Goal: Transaction & Acquisition: Purchase product/service

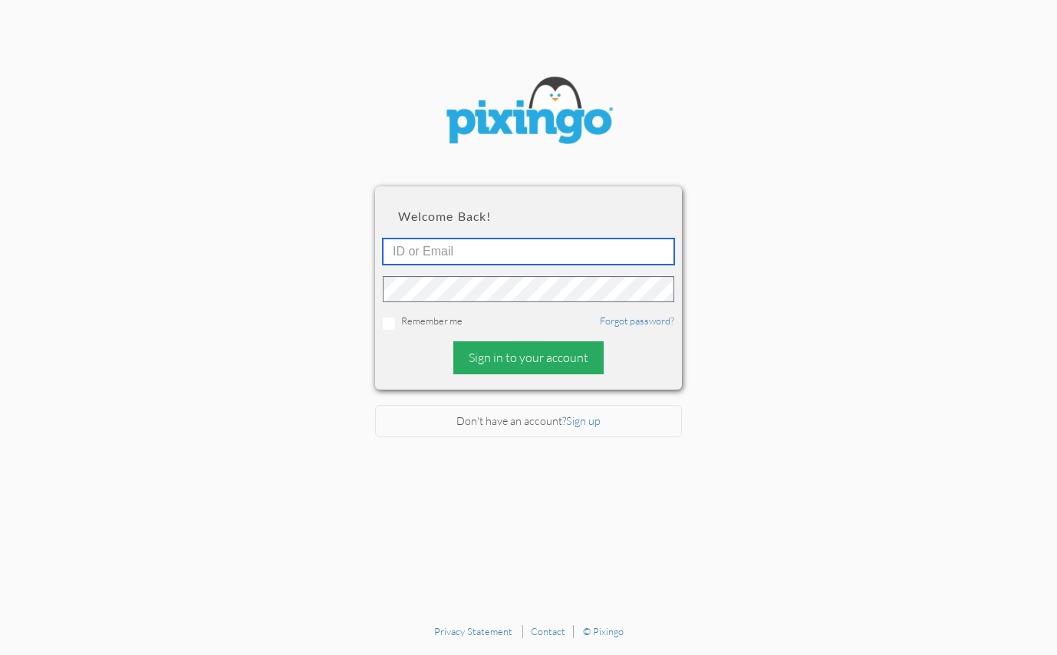
type input "[PERSON_NAME][EMAIL_ADDRESS][DOMAIN_NAME]"
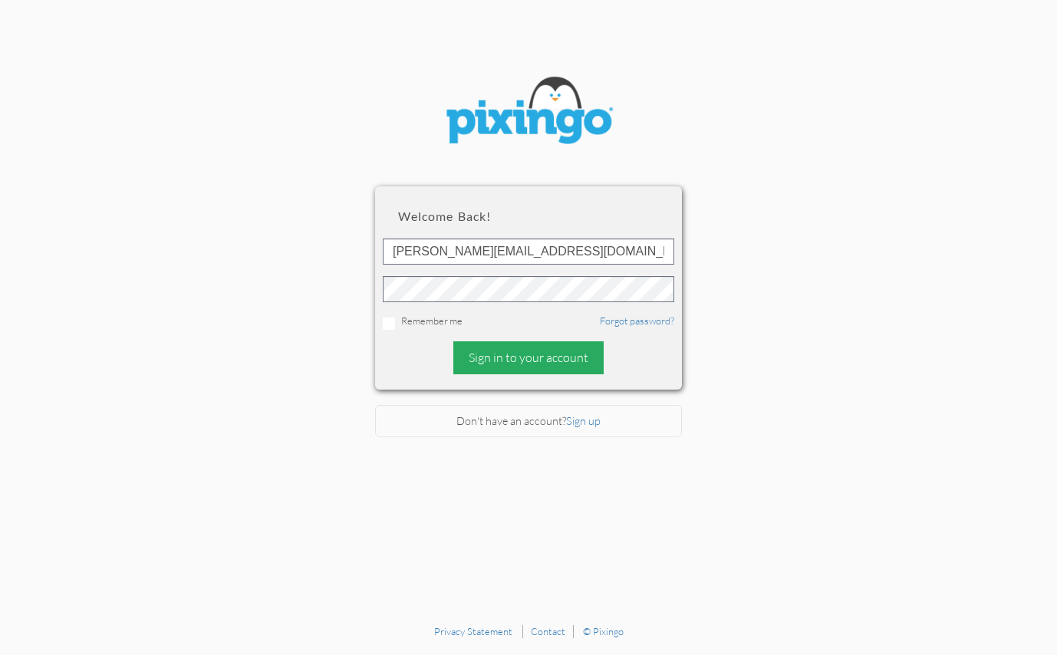
click at [513, 360] on div "Sign in to your account" at bounding box center [528, 357] width 150 height 33
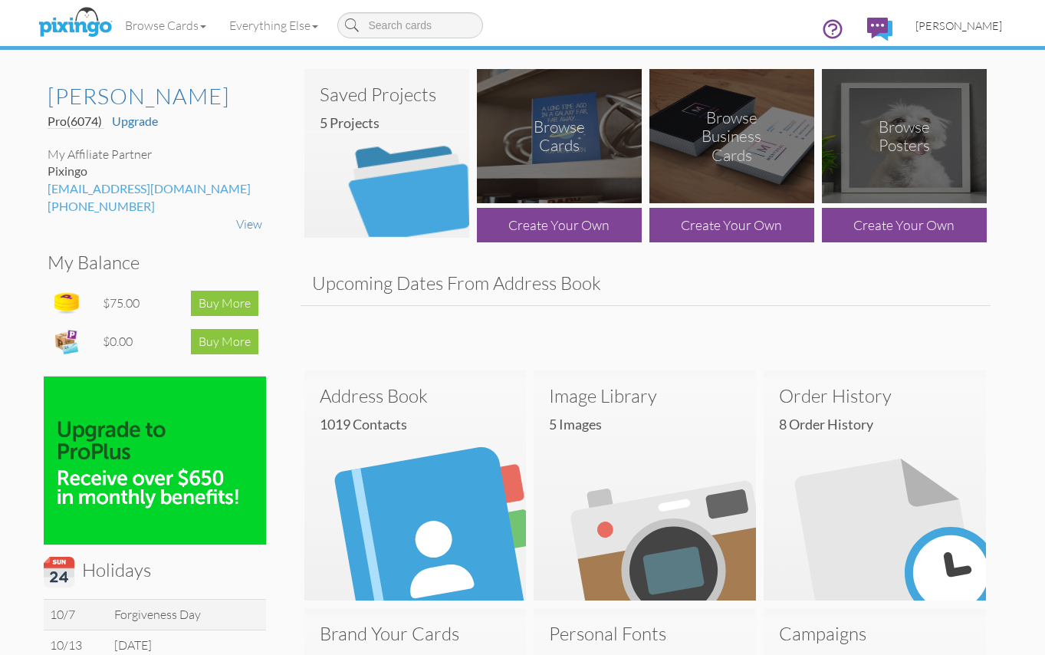
click at [957, 30] on span "[PERSON_NAME]" at bounding box center [958, 25] width 87 height 13
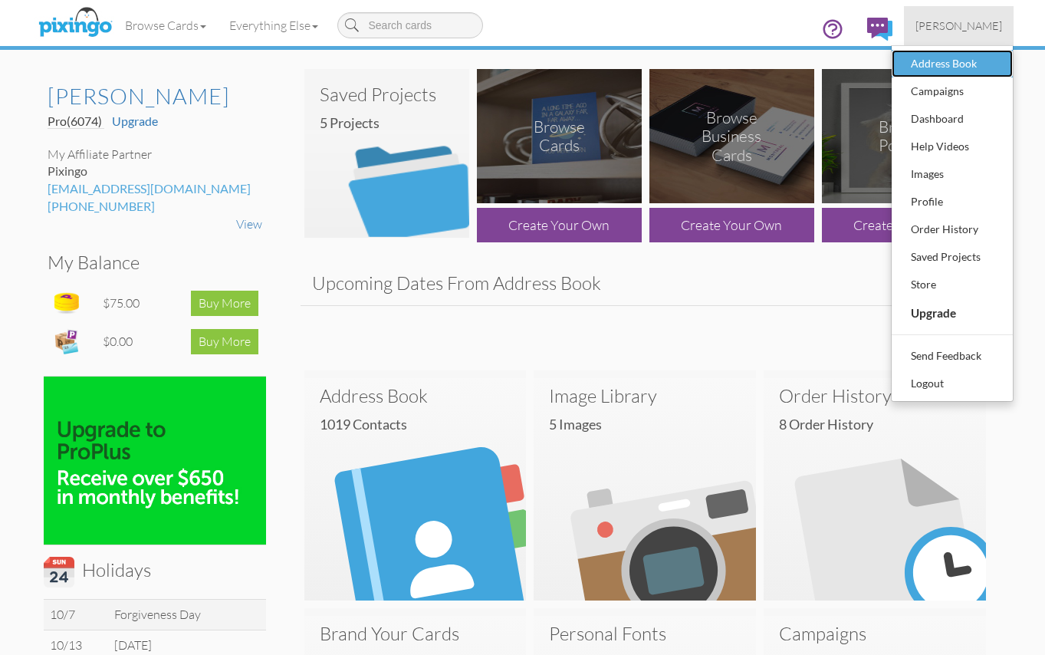
click at [942, 63] on div "Address Book" at bounding box center [952, 63] width 90 height 23
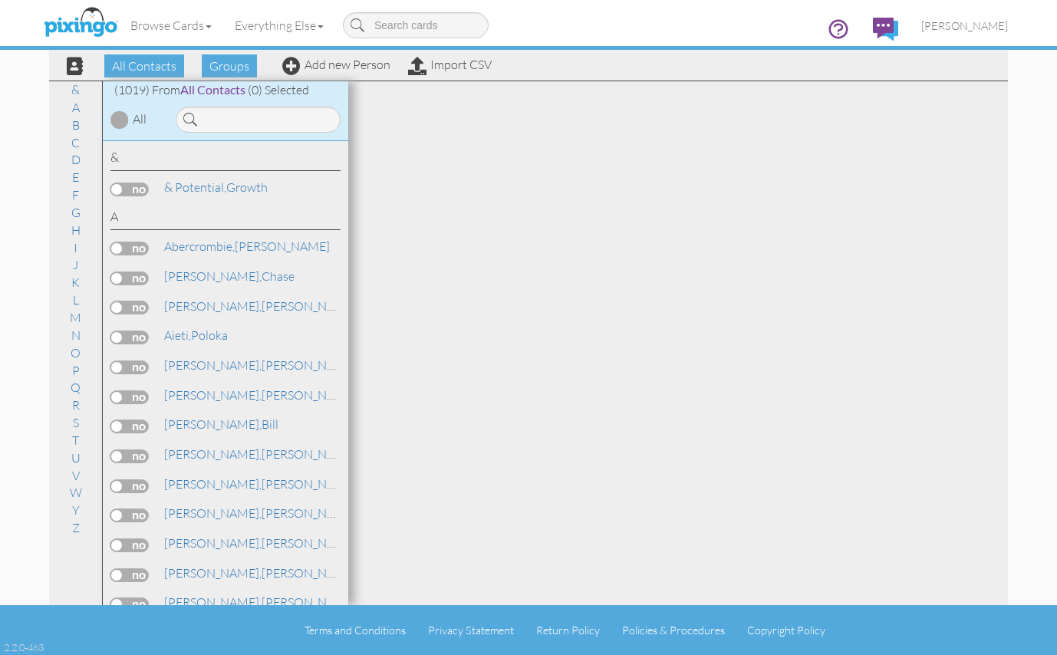
click at [431, 27] on input at bounding box center [416, 25] width 146 height 26
type input "[PERSON_NAME]"
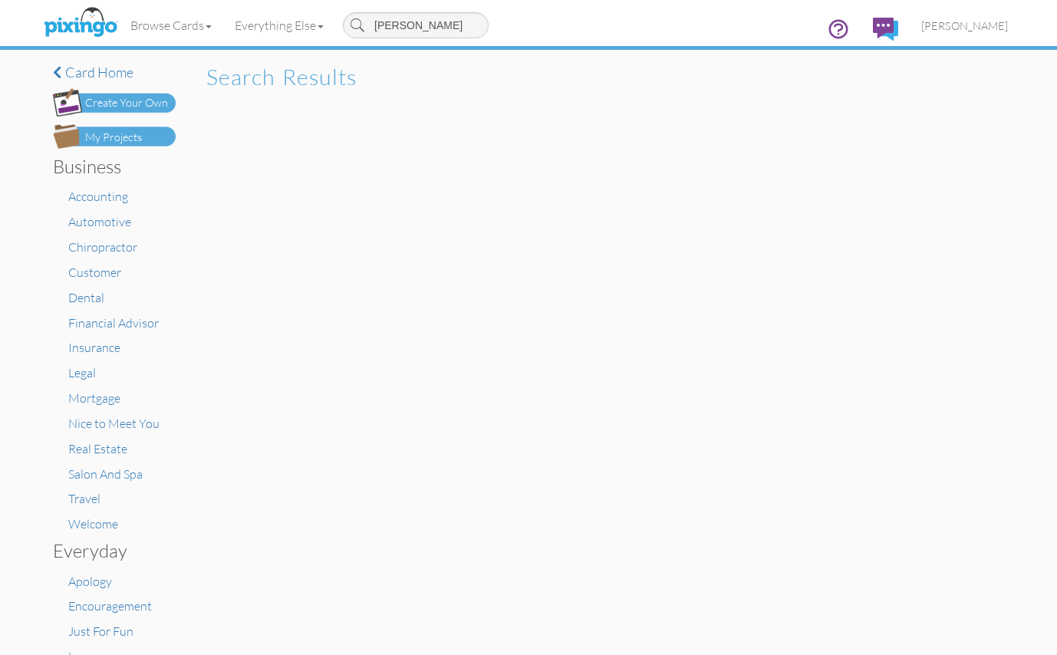
drag, startPoint x: 415, startPoint y: 18, endPoint x: 347, endPoint y: 19, distance: 67.5
click at [350, 19] on input "[PERSON_NAME]" at bounding box center [416, 25] width 146 height 26
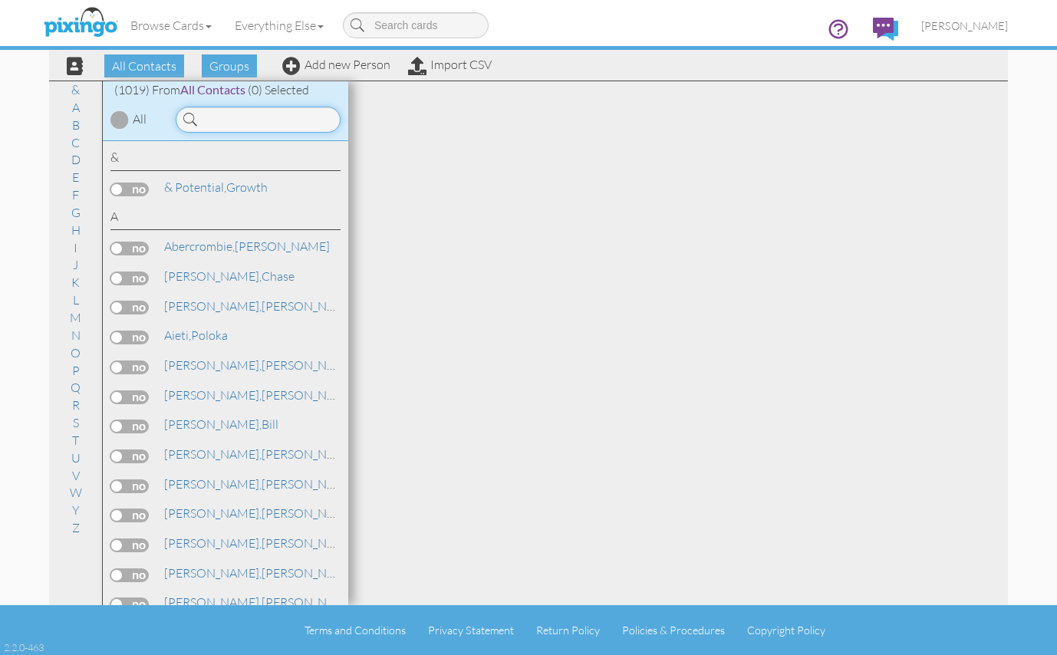
click at [222, 120] on input at bounding box center [258, 120] width 165 height 26
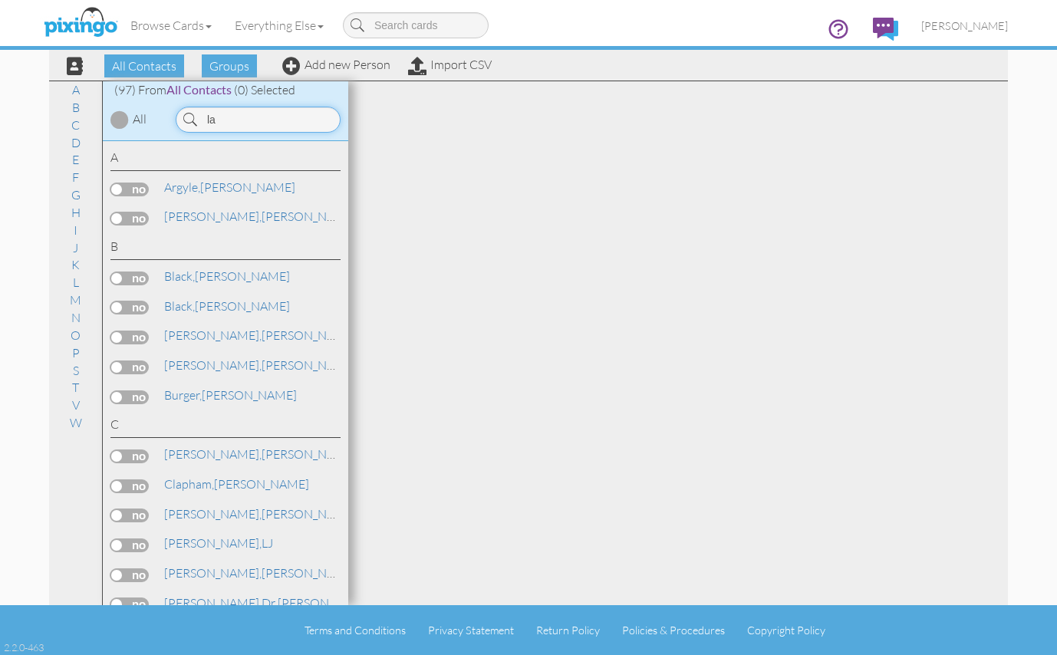
type input "l"
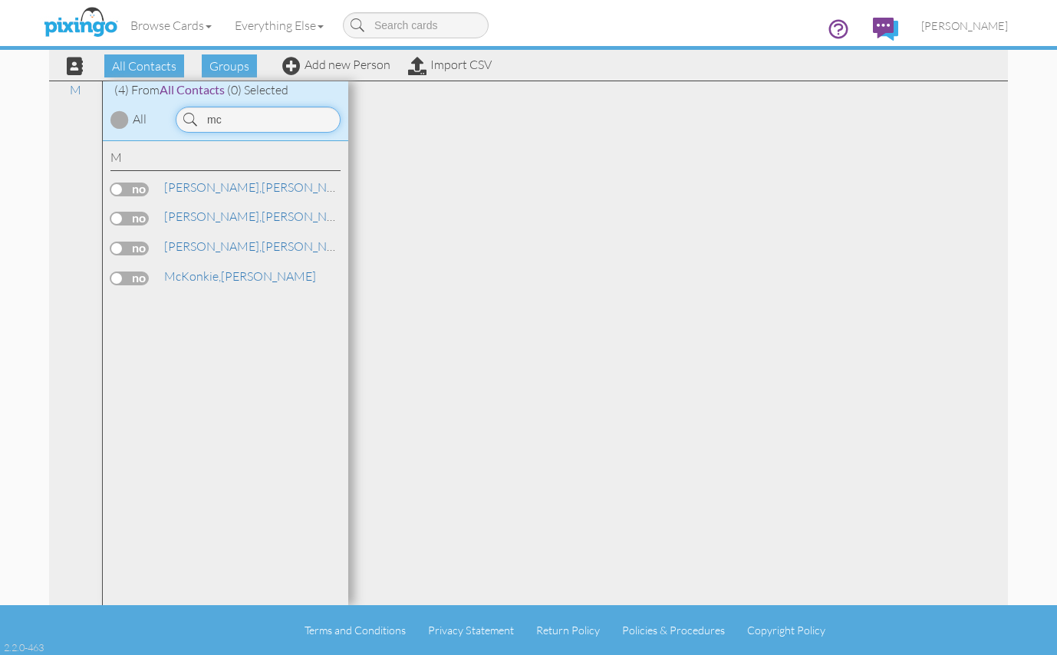
type input "m"
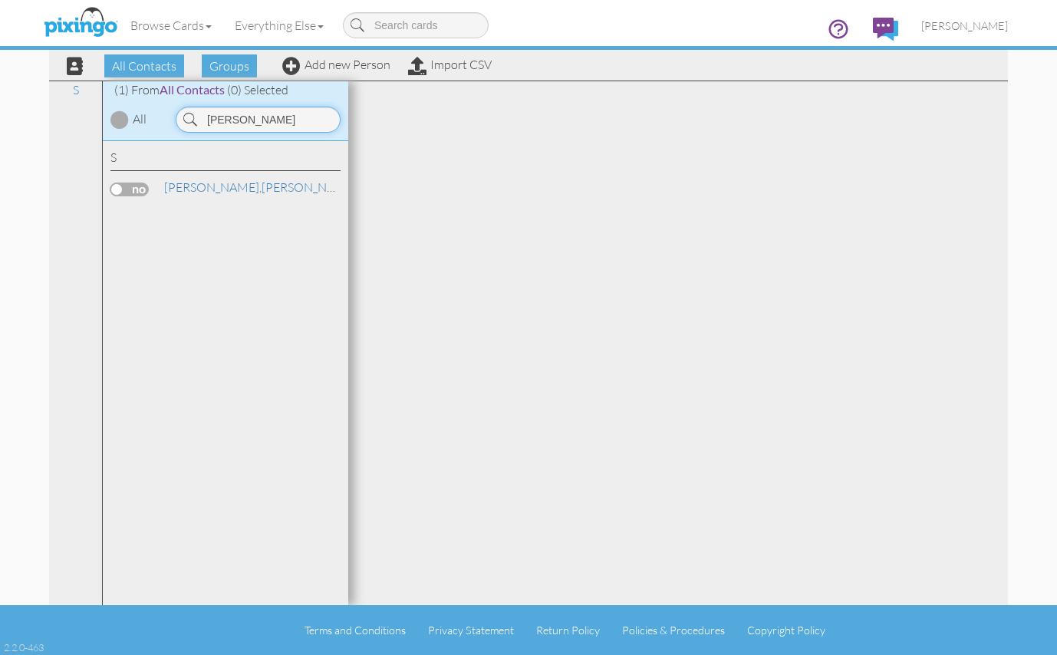
drag, startPoint x: 219, startPoint y: 120, endPoint x: 175, endPoint y: 120, distance: 43.7
click at [175, 120] on div "[PERSON_NAME]" at bounding box center [258, 120] width 180 height 26
drag, startPoint x: 268, startPoint y: 121, endPoint x: 175, endPoint y: 120, distance: 92.8
click at [175, 120] on div "[PERSON_NAME]" at bounding box center [258, 120] width 180 height 26
drag, startPoint x: 248, startPoint y: 118, endPoint x: 196, endPoint y: 118, distance: 52.1
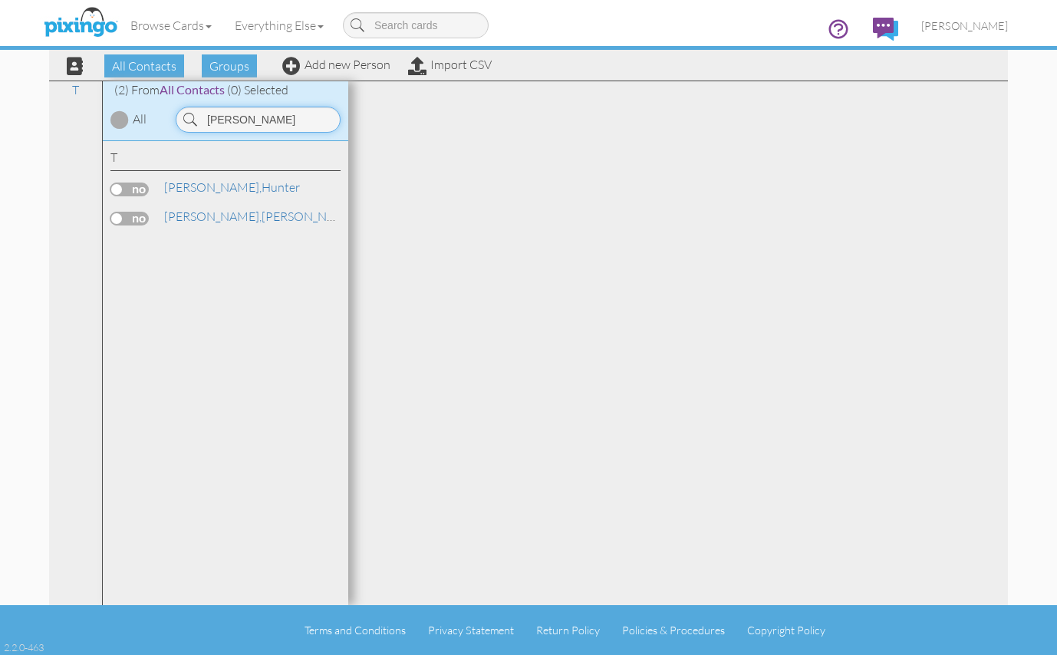
click at [196, 118] on div "[PERSON_NAME]" at bounding box center [258, 120] width 165 height 26
click at [229, 186] on link "[PERSON_NAME]" at bounding box center [234, 187] width 142 height 18
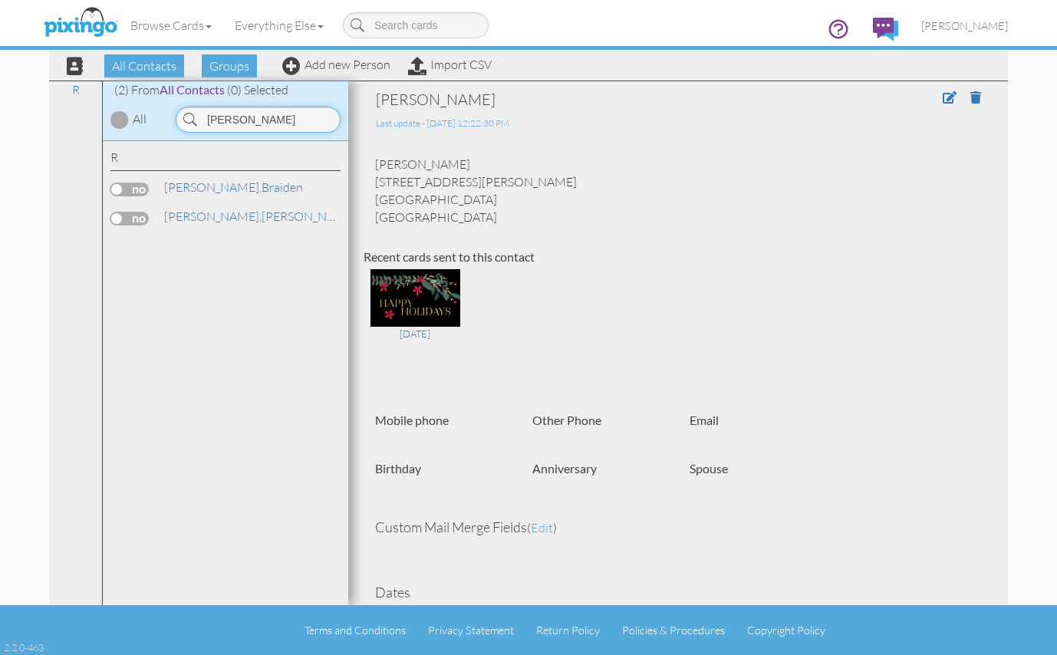
drag, startPoint x: 244, startPoint y: 111, endPoint x: 198, endPoint y: 120, distance: 46.9
click at [198, 120] on input "[PERSON_NAME]" at bounding box center [258, 120] width 165 height 26
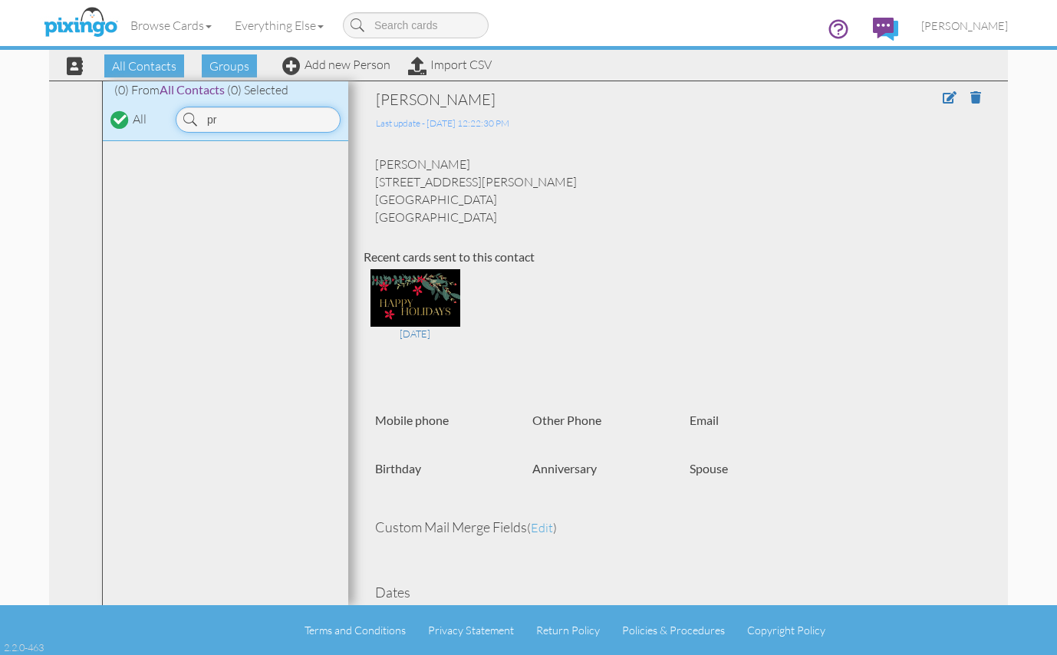
type input "p"
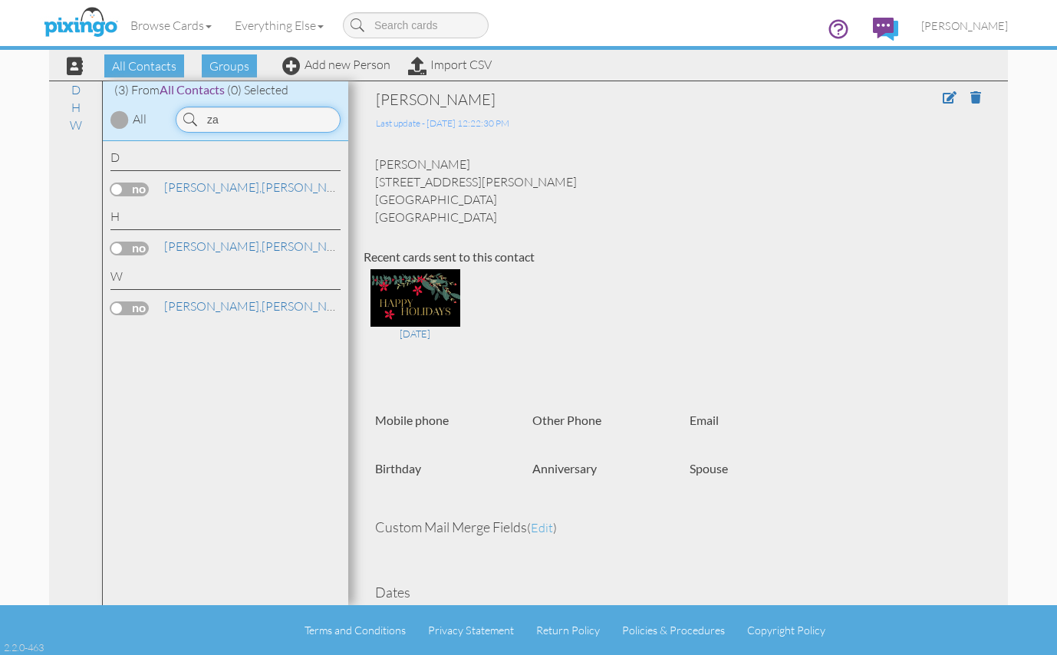
type input "z"
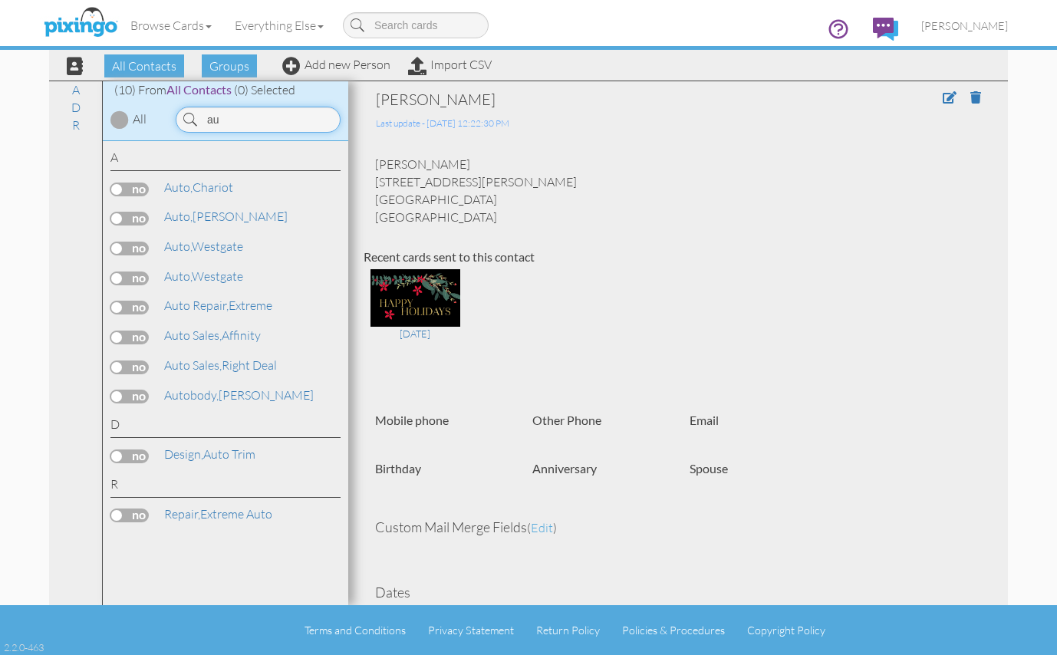
type input "a"
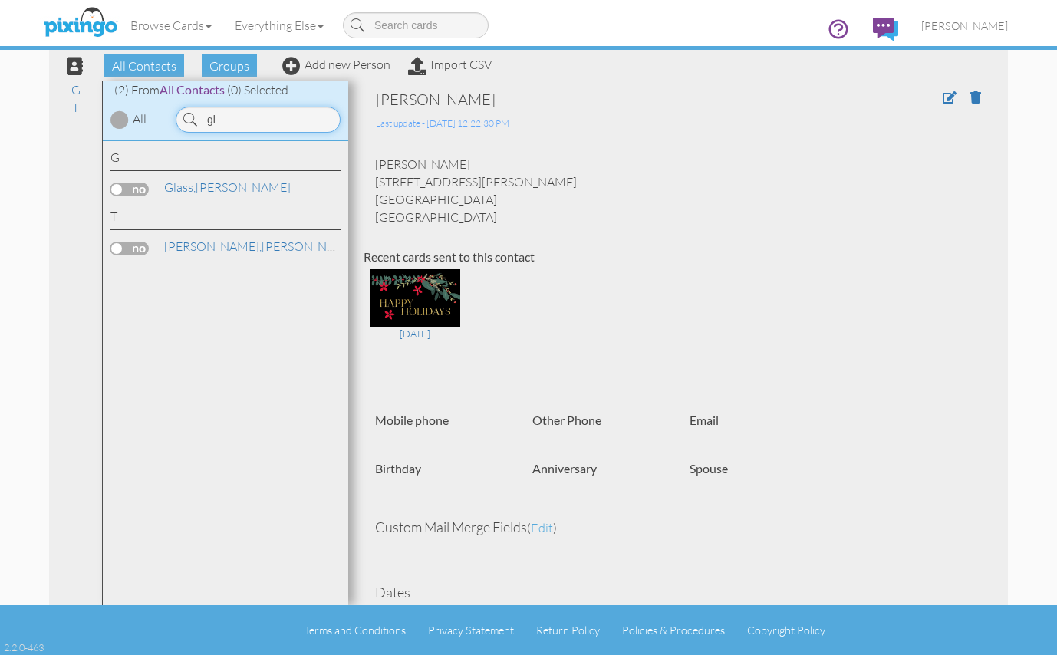
type input "g"
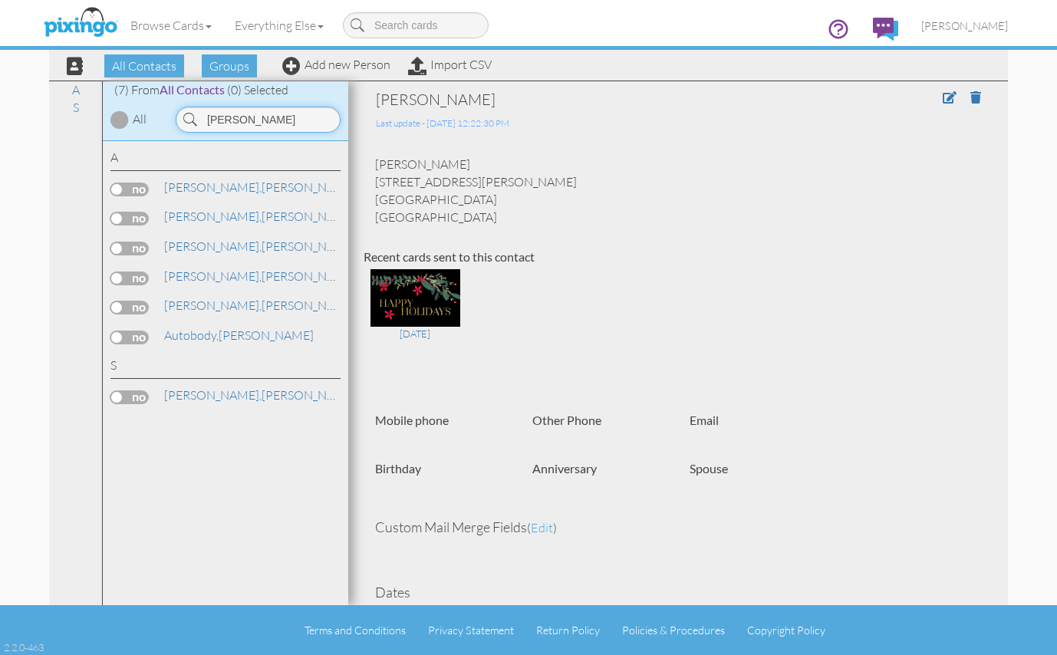
drag, startPoint x: 265, startPoint y: 116, endPoint x: 199, endPoint y: 112, distance: 66.8
click at [199, 112] on input "[PERSON_NAME]" at bounding box center [258, 120] width 165 height 26
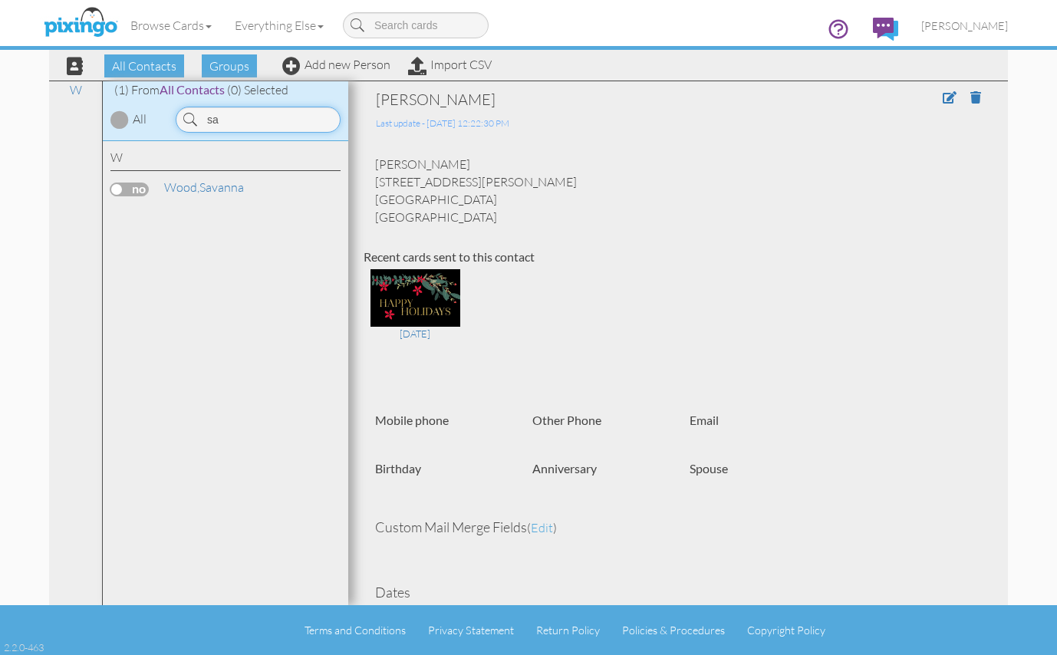
type input "s"
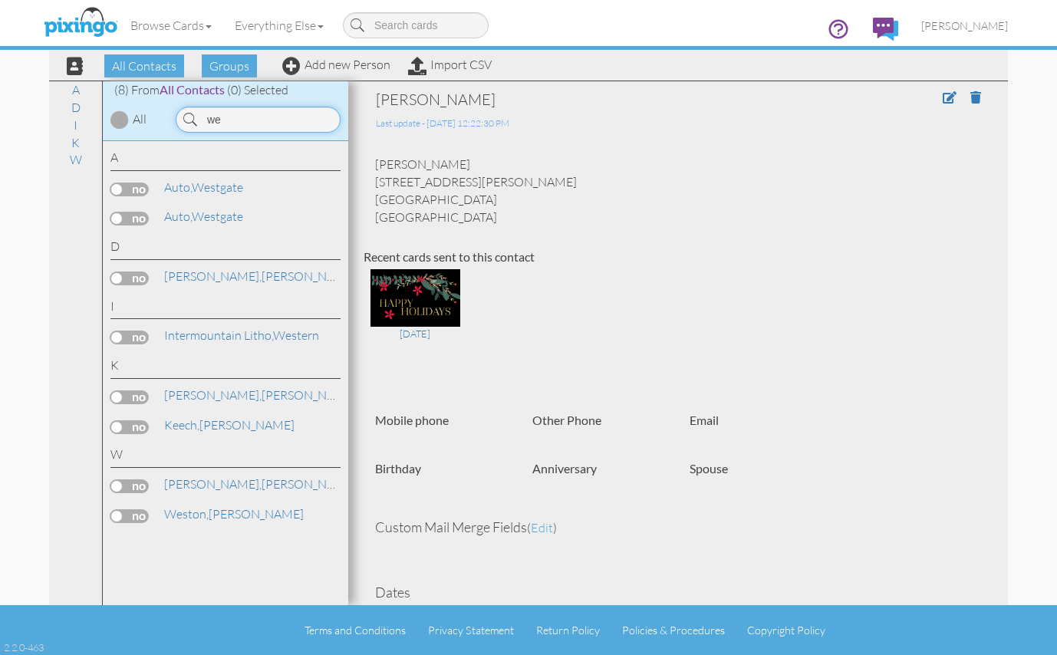
type input "w"
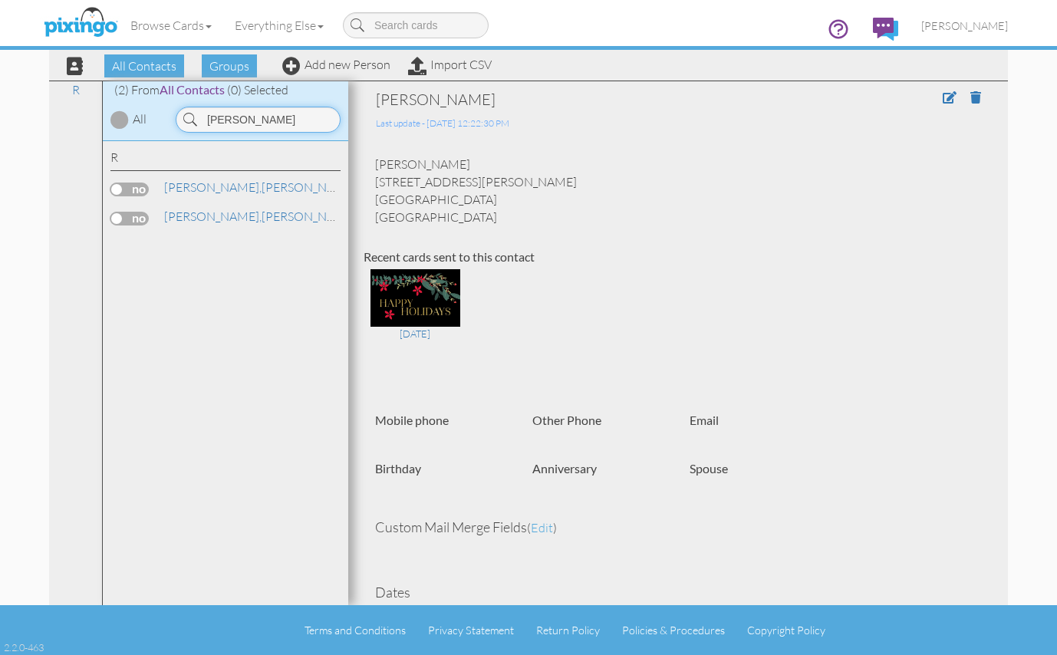
drag, startPoint x: 249, startPoint y: 120, endPoint x: 188, endPoint y: 120, distance: 61.3
click at [188, 120] on div "[PERSON_NAME]" at bounding box center [258, 120] width 165 height 26
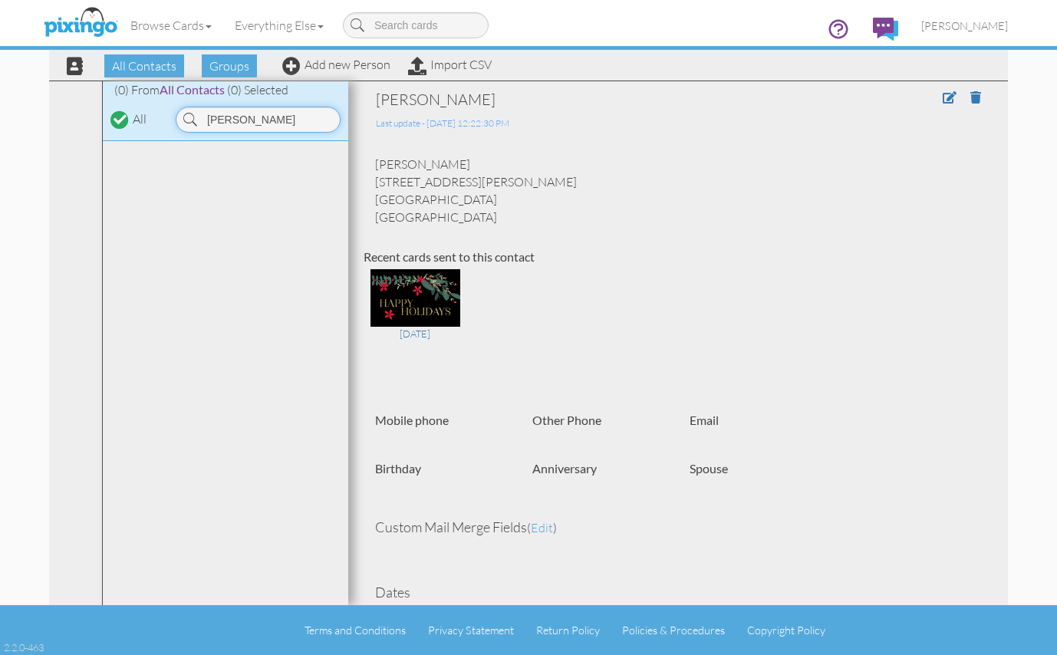
type input "[PERSON_NAME]"
drag, startPoint x: 268, startPoint y: 120, endPoint x: 110, endPoint y: 121, distance: 157.2
click at [111, 121] on div "(0) From All Contacts (0) Selected All [GEOGRAPHIC_DATA]" at bounding box center [225, 111] width 245 height 60
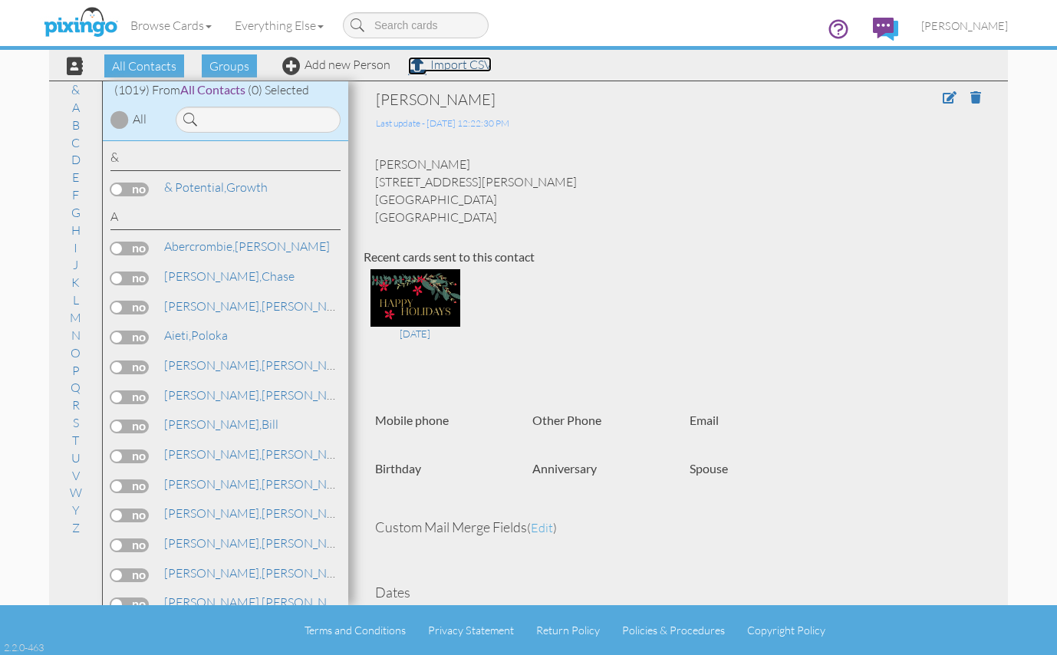
click at [437, 68] on link "Import CSV" at bounding box center [450, 64] width 84 height 15
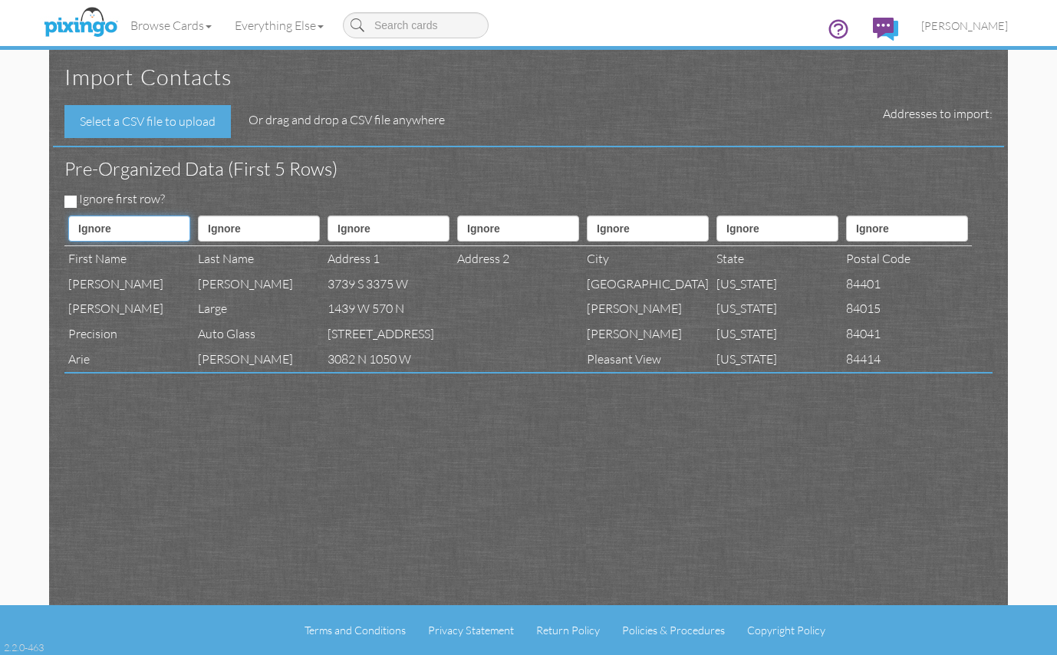
click at [173, 228] on select "Ignore ---------- First name Last name ---------- Address 1 Address 2 City Stat…" at bounding box center [129, 228] width 122 height 26
select select "object:29812"
click at [68, 215] on select "Ignore ---------- First name Last name ---------- Address 1 Address 2 City Stat…" at bounding box center [129, 228] width 122 height 26
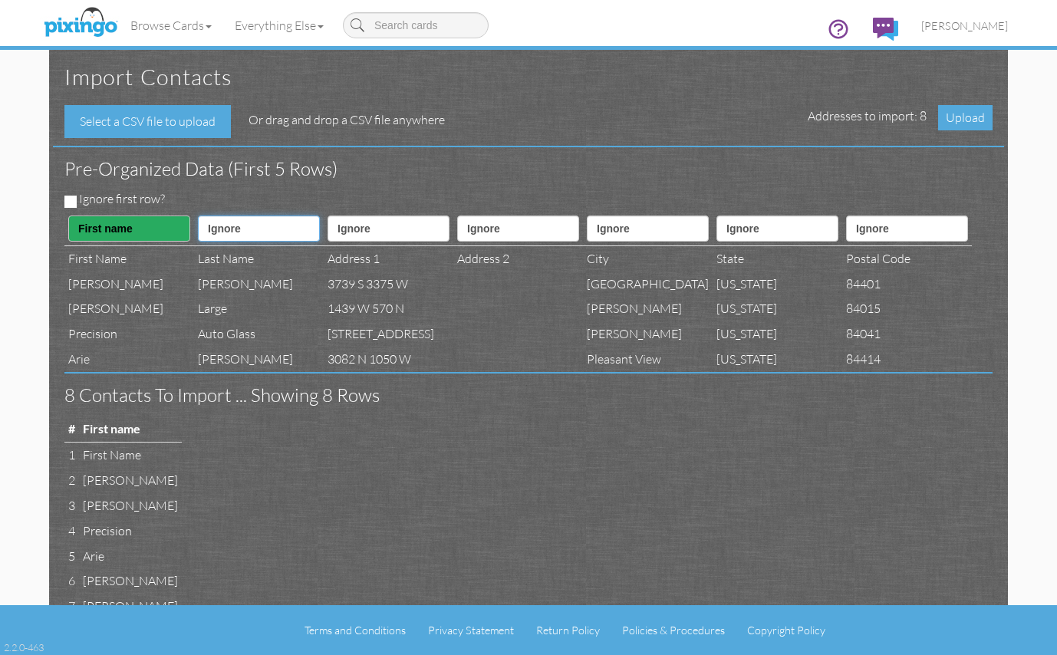
click at [249, 231] on select "Ignore ---------- First name Last name ---------- Address 1 Address 2 City Stat…" at bounding box center [259, 228] width 122 height 26
select select "object:29813"
click at [198, 215] on select "Ignore ---------- First name Last name ---------- Address 1 Address 2 City Stat…" at bounding box center [259, 228] width 122 height 26
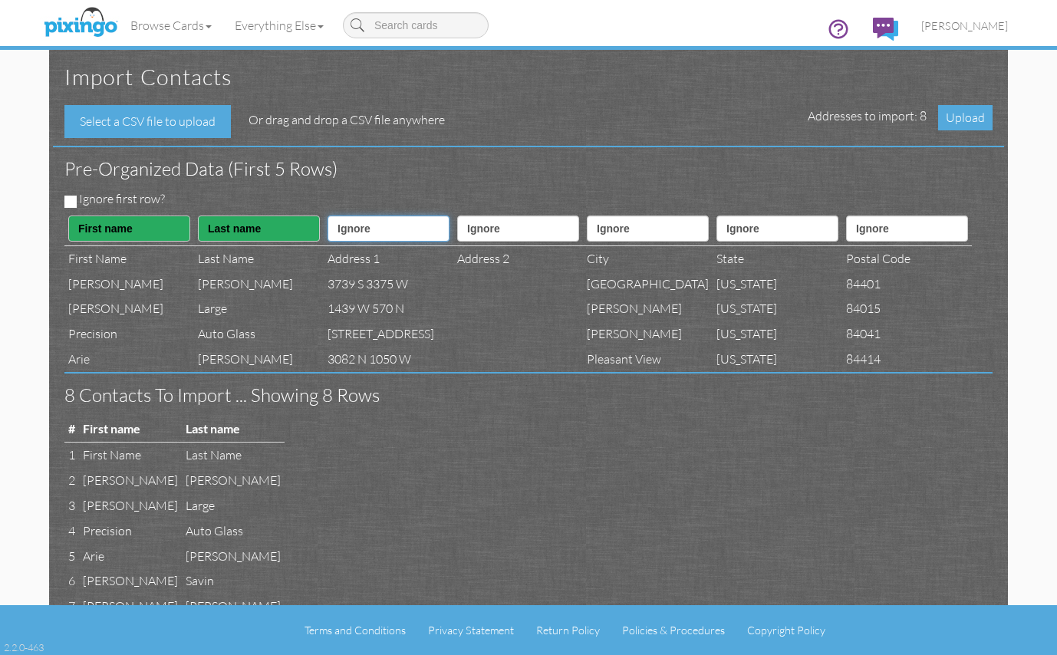
click at [354, 230] on select "Ignore ---------- First name Last name ---------- Address 1 Address 2 City Stat…" at bounding box center [388, 228] width 122 height 26
select select "object:29815"
click at [329, 215] on select "Ignore ---------- First name Last name ---------- Address 1 Address 2 City Stat…" at bounding box center [388, 228] width 122 height 26
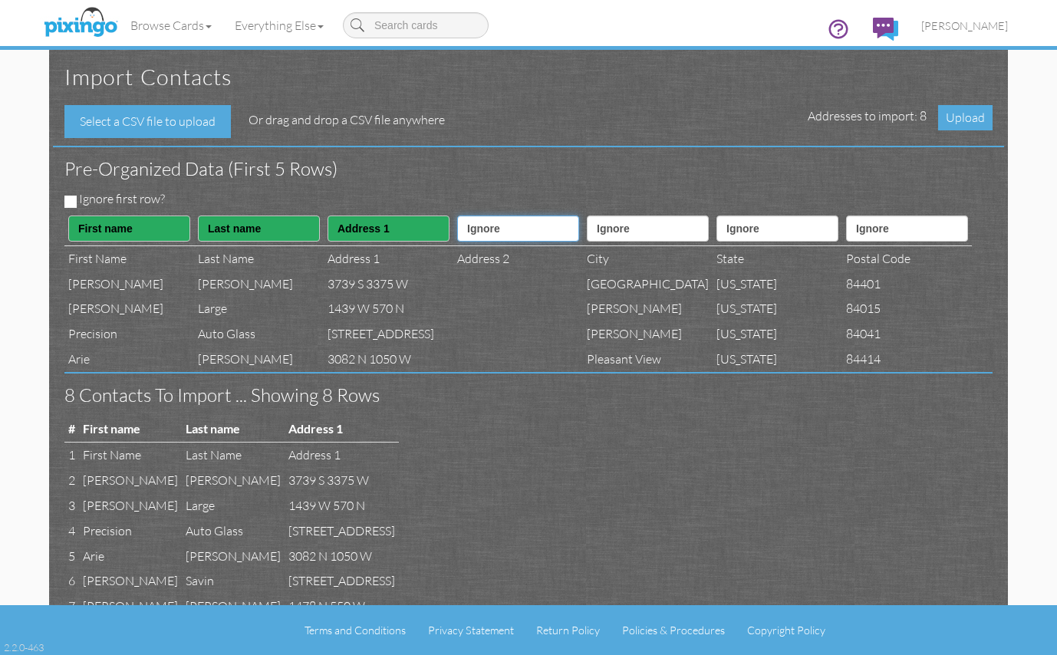
click at [486, 229] on select "Ignore ---------- First name Last name ---------- Address 1 Address 2 City Stat…" at bounding box center [518, 228] width 122 height 26
select select "object:29816"
click at [458, 215] on select "Ignore ---------- First name Last name ---------- Address 1 Address 2 City Stat…" at bounding box center [518, 228] width 122 height 26
click at [609, 225] on select "Ignore ---------- First name Last name ---------- Address 1 Address 2 City Stat…" at bounding box center [648, 228] width 122 height 26
select select "object:29817"
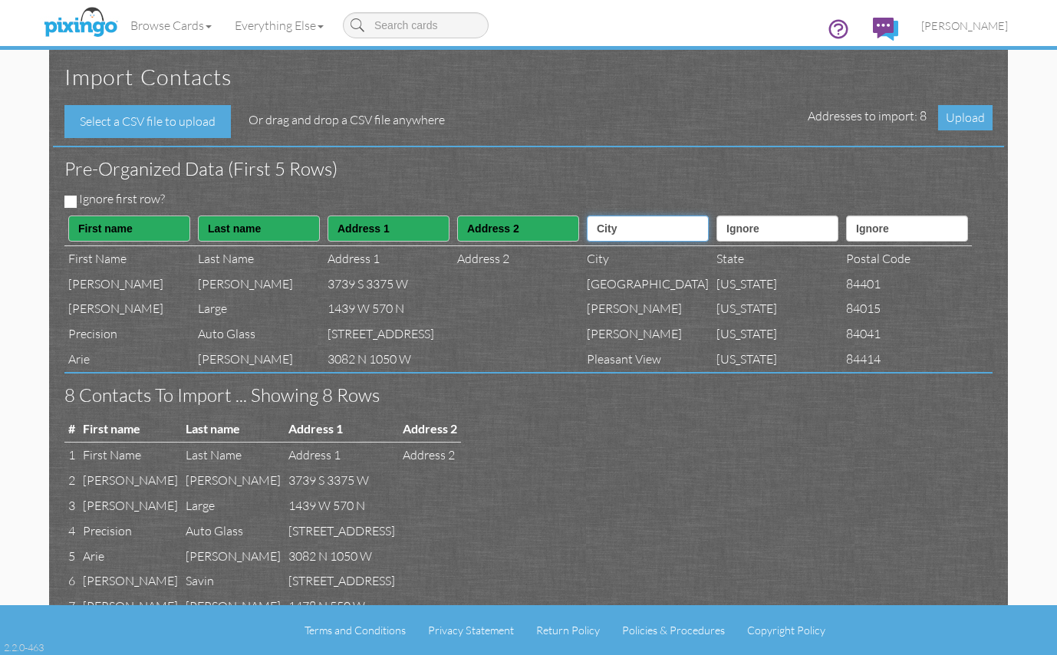
click at [588, 215] on select "Ignore ---------- First name Last name ---------- Address 1 Address 2 City Stat…" at bounding box center [648, 228] width 122 height 26
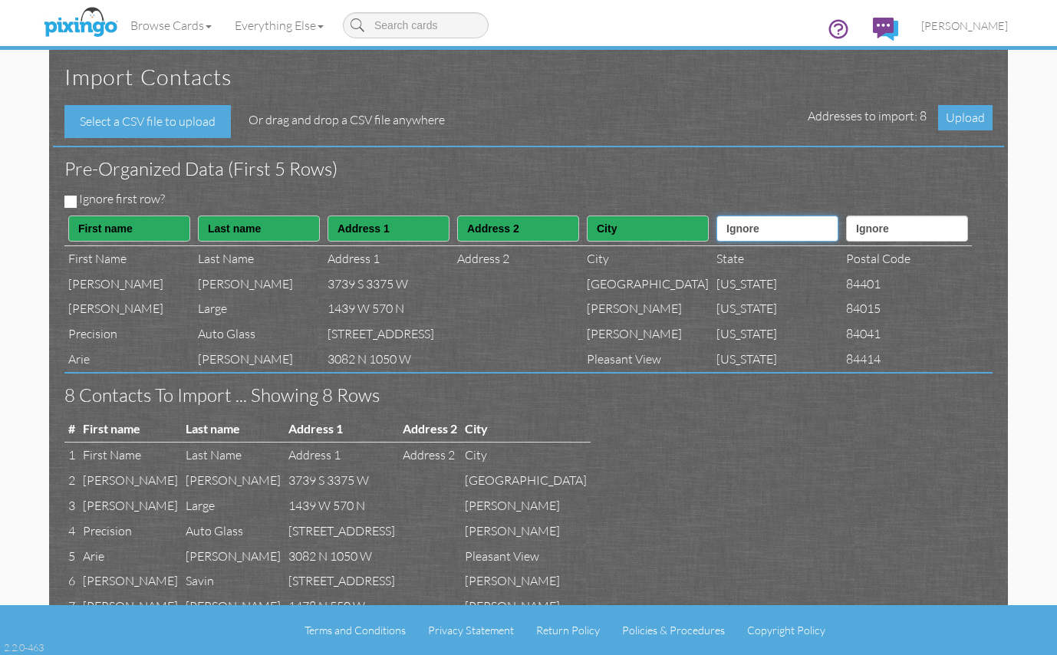
click at [743, 228] on select "Ignore ---------- First name Last name ---------- Address 1 Address 2 City Stat…" at bounding box center [777, 228] width 122 height 26
select select "object:29818"
click at [718, 215] on select "Ignore ---------- First name Last name ---------- Address 1 Address 2 City Stat…" at bounding box center [777, 228] width 122 height 26
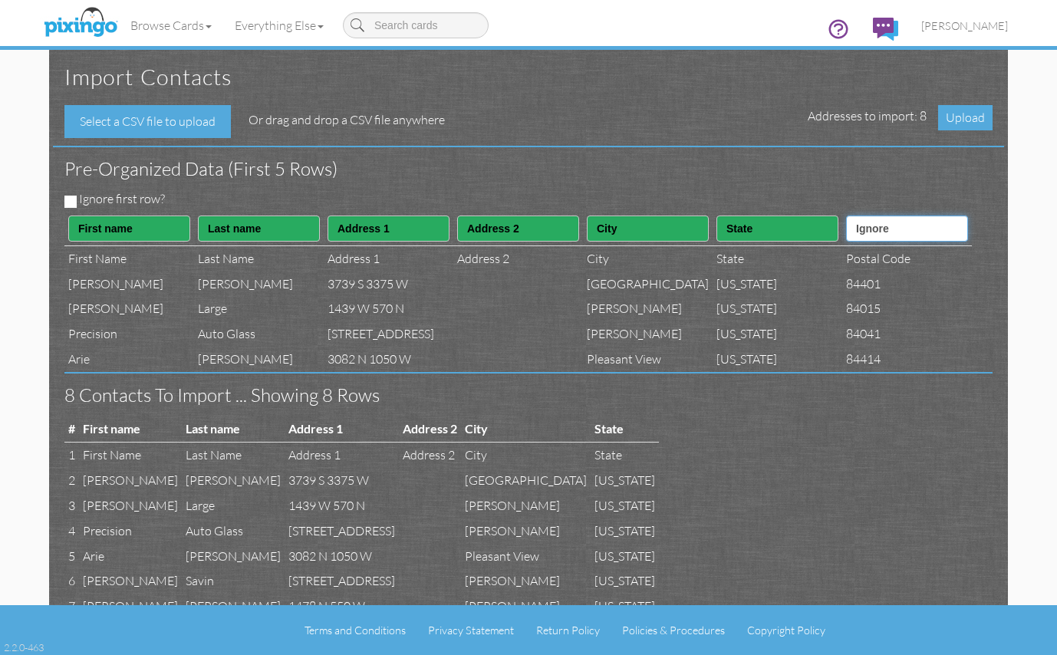
click at [889, 229] on select "Ignore ---------- First name Last name ---------- Address 1 Address 2 City Stat…" at bounding box center [907, 228] width 122 height 26
select select "object:29819"
click at [846, 215] on select "Ignore ---------- First name Last name ---------- Address 1 Address 2 City Stat…" at bounding box center [907, 228] width 122 height 26
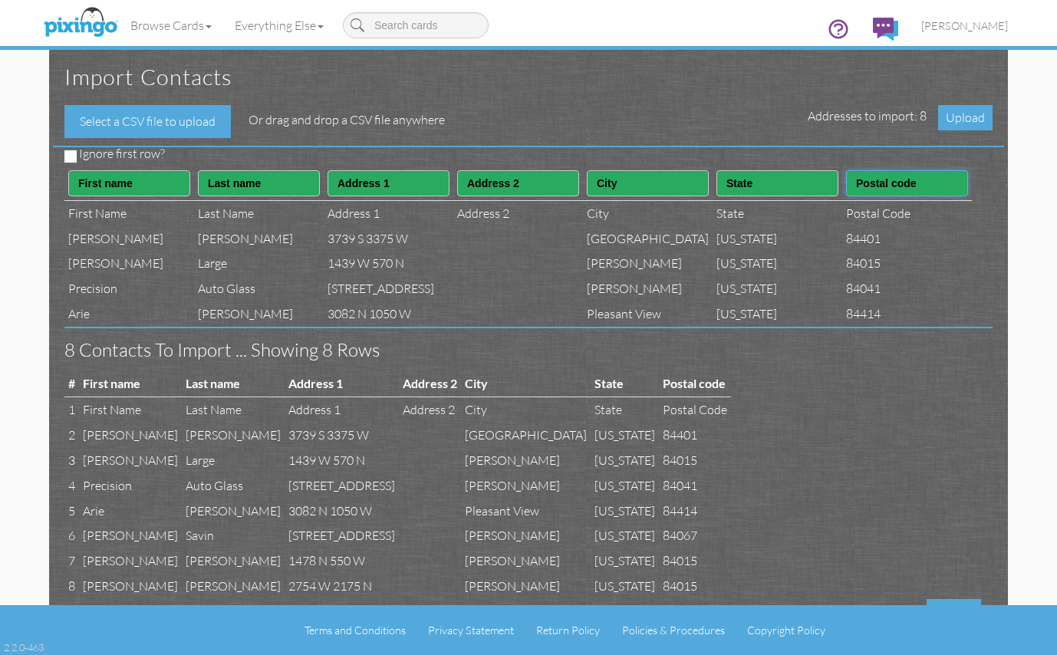
scroll to position [71, 0]
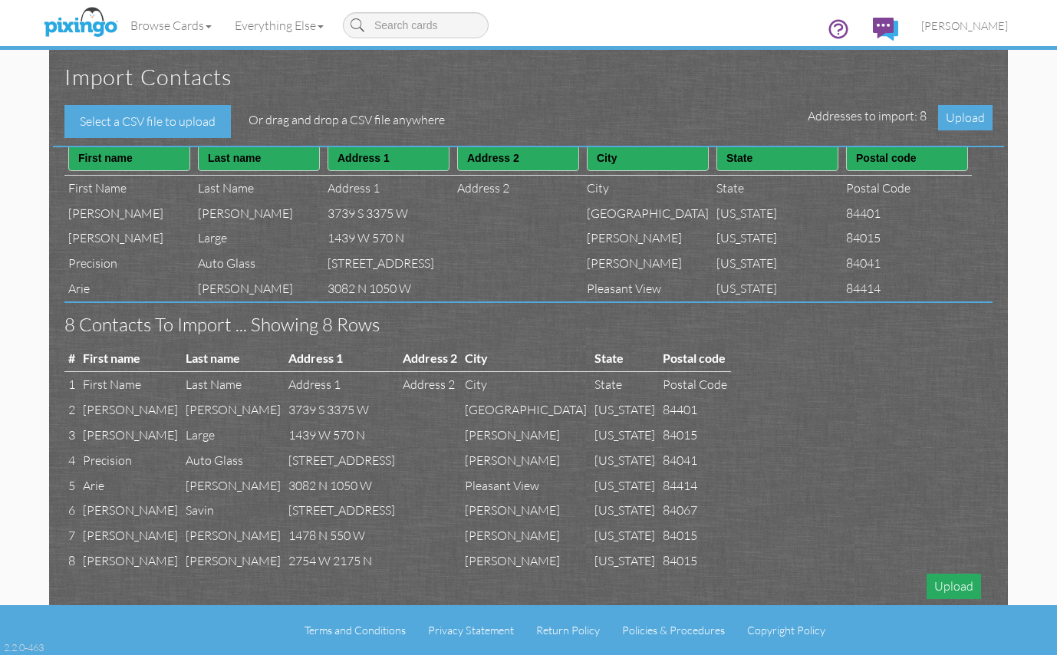
click at [938, 583] on span "Upload" at bounding box center [953, 585] width 54 height 25
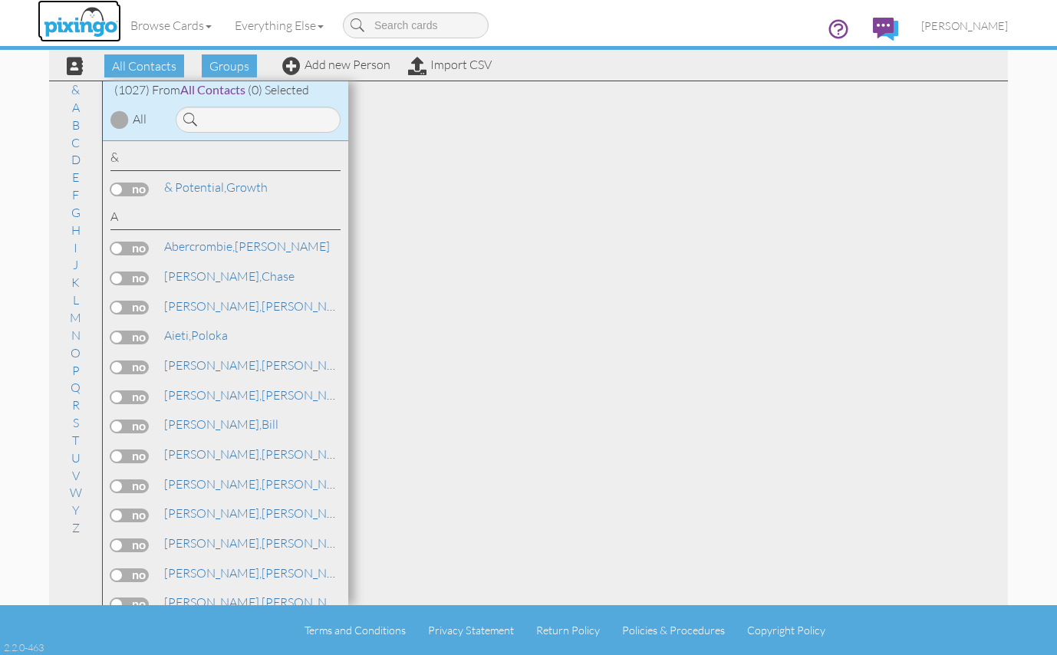
click at [70, 25] on img at bounding box center [80, 23] width 81 height 38
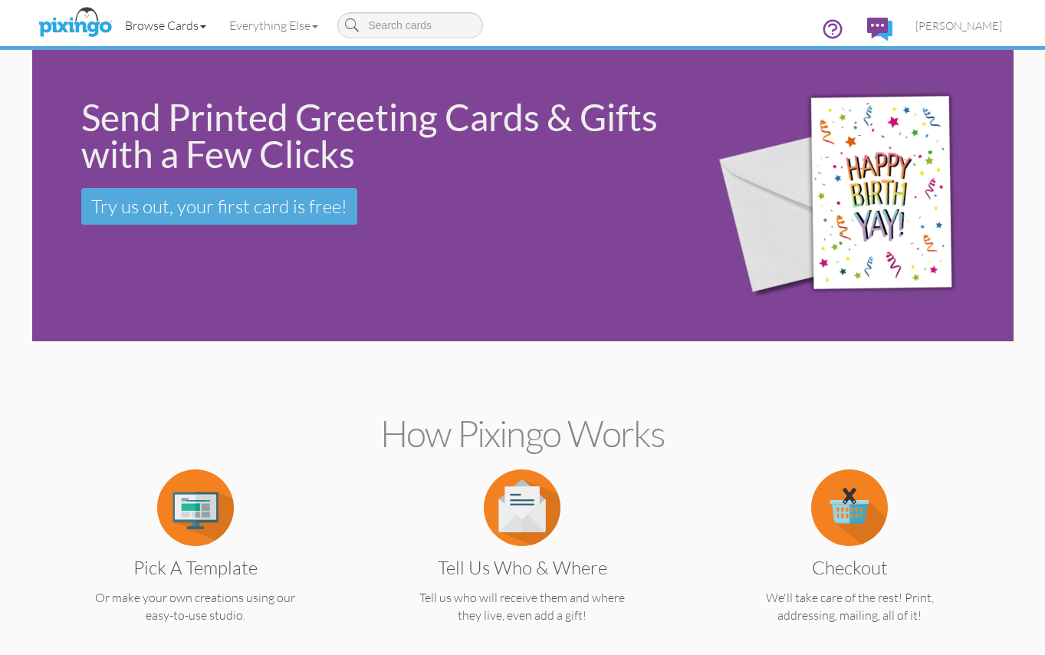
click at [186, 30] on link "Browse Cards" at bounding box center [165, 25] width 104 height 38
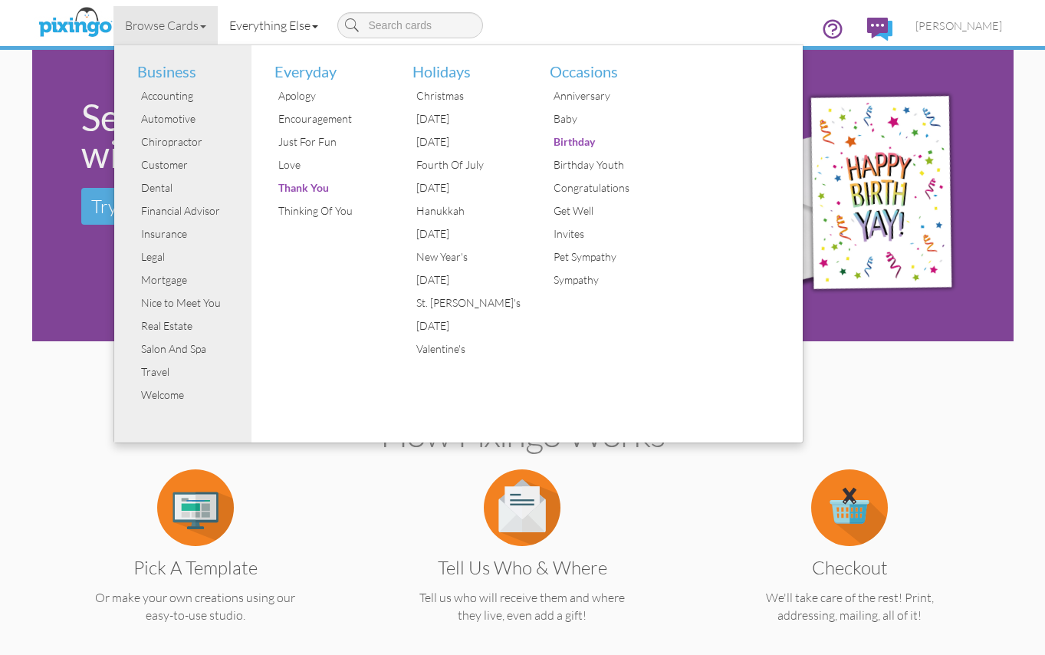
click at [265, 25] on link "Everything Else" at bounding box center [274, 25] width 112 height 38
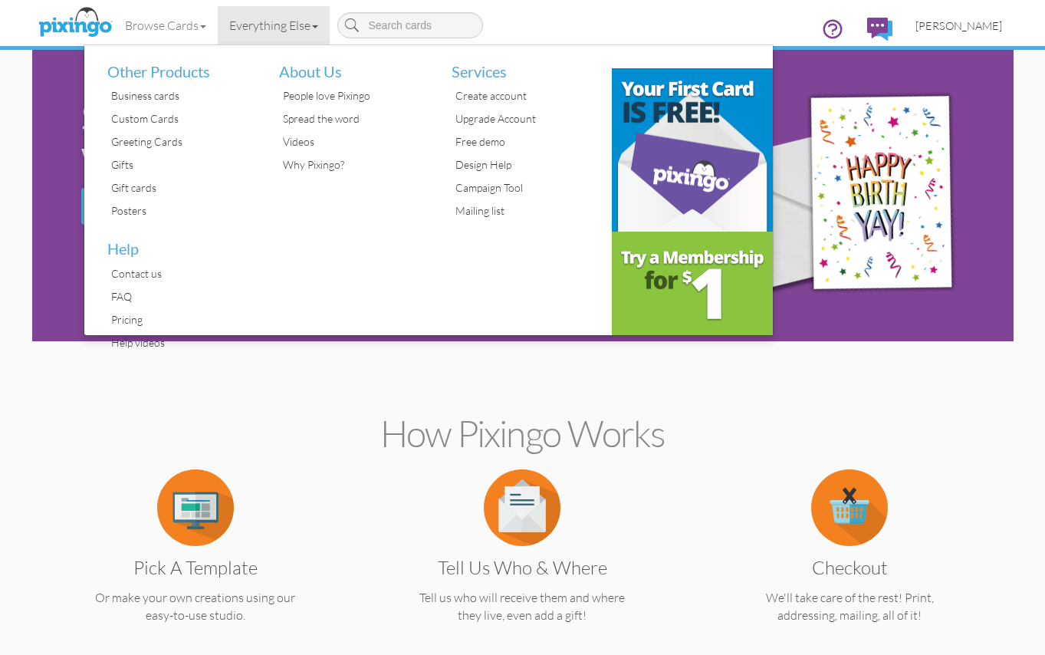
click at [969, 25] on span "[PERSON_NAME]" at bounding box center [958, 25] width 87 height 13
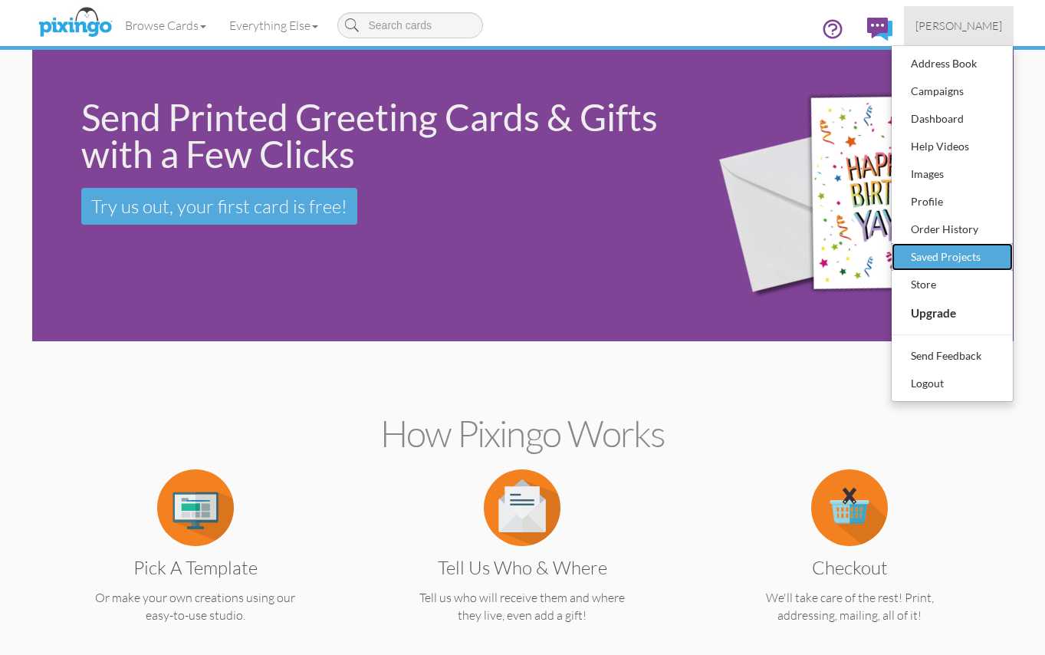
click at [932, 255] on div "Saved Projects" at bounding box center [952, 256] width 90 height 23
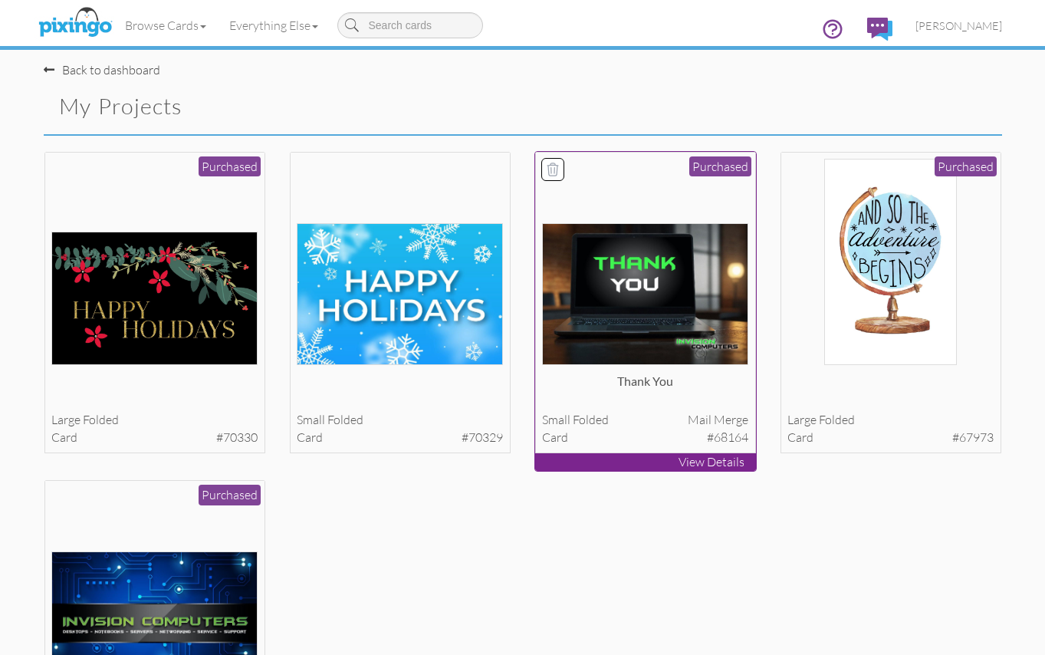
click at [637, 280] on img at bounding box center [645, 294] width 206 height 142
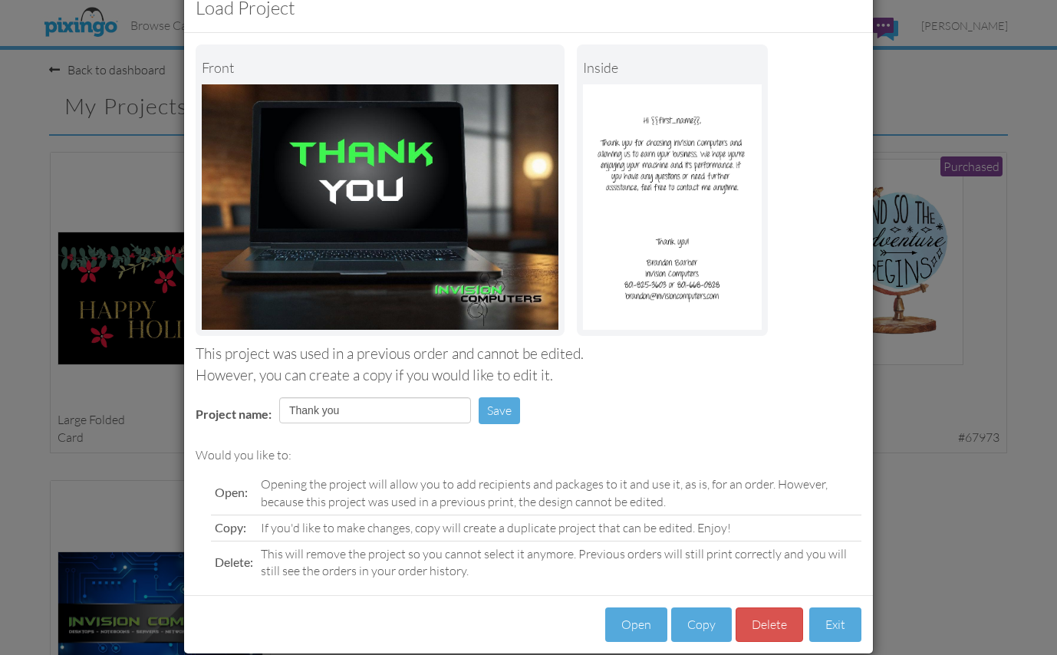
scroll to position [63, 0]
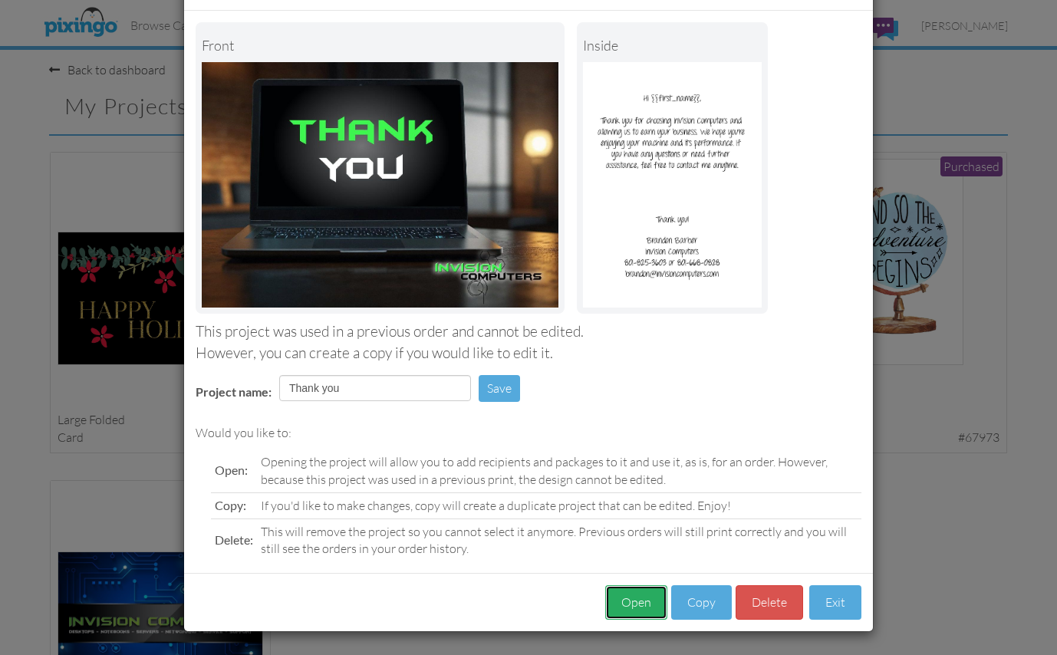
click at [635, 600] on button "Open" at bounding box center [636, 602] width 62 height 35
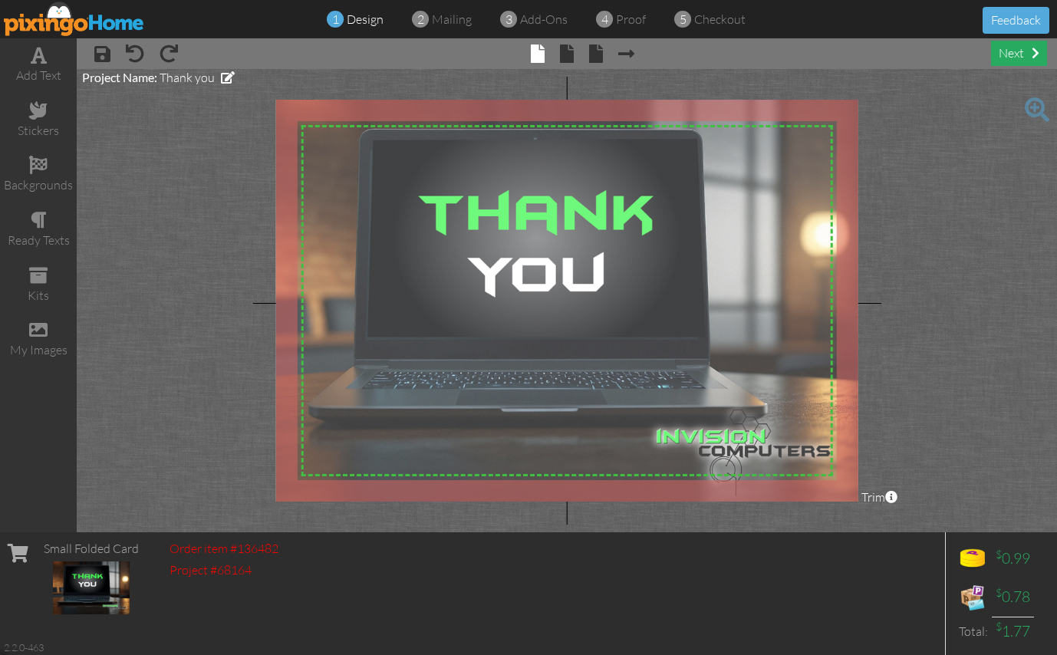
click at [1018, 56] on div "next" at bounding box center [1019, 53] width 56 height 25
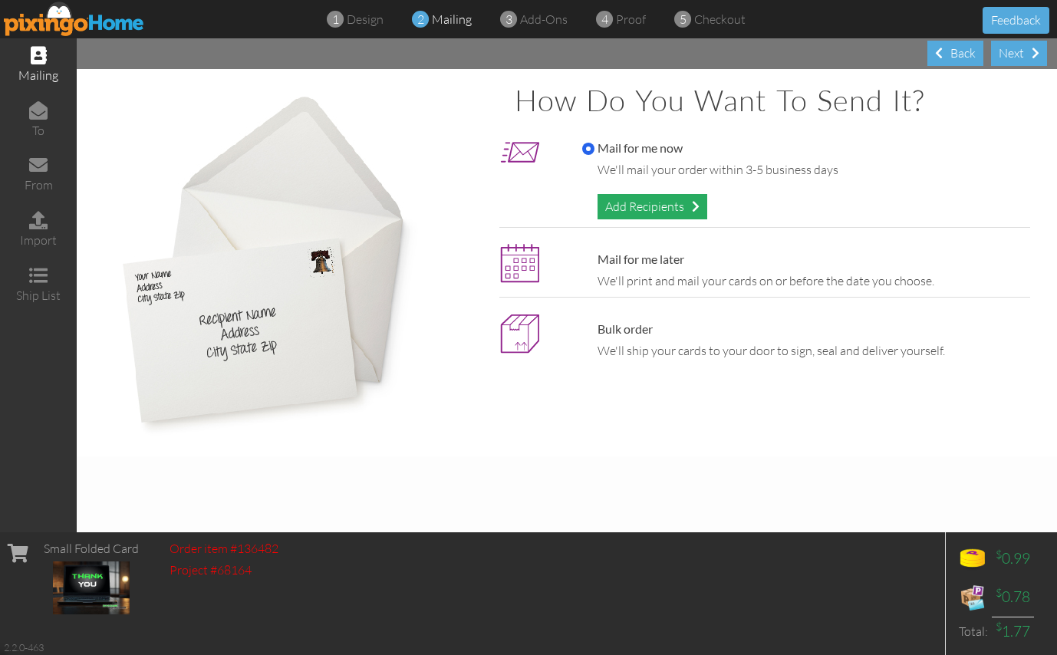
click at [643, 209] on div "Add Recipients" at bounding box center [652, 206] width 110 height 25
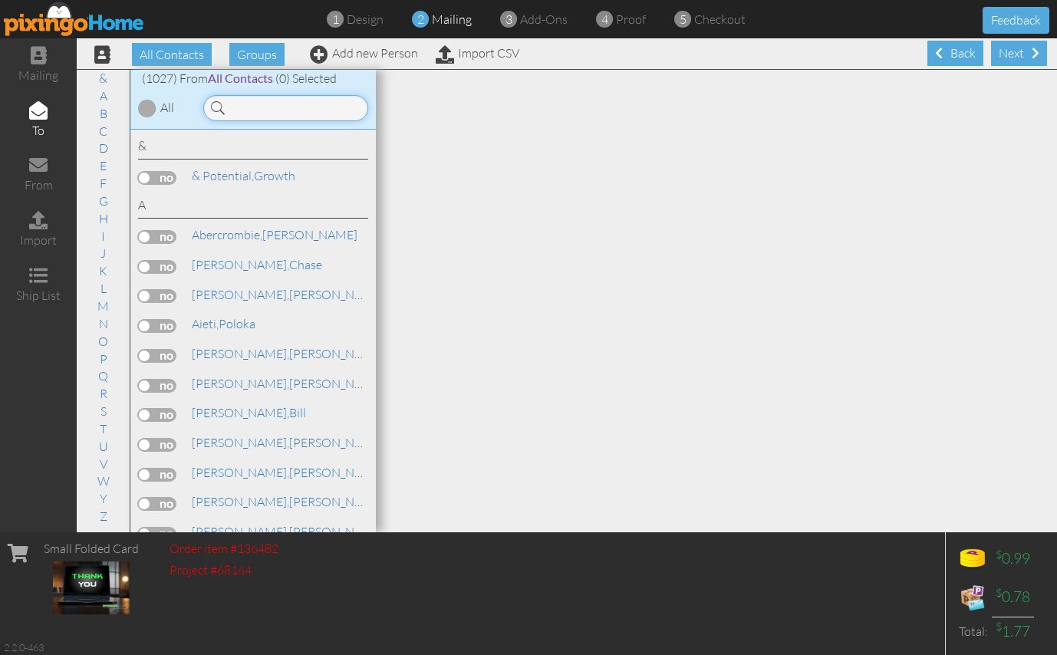
click at [256, 107] on input at bounding box center [285, 108] width 165 height 26
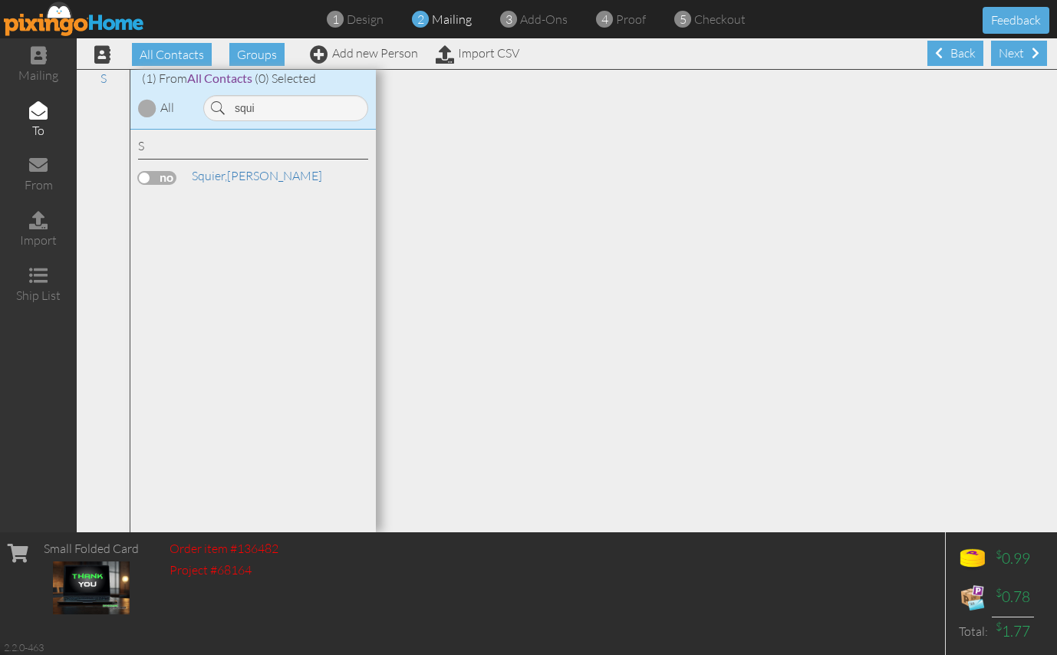
click at [154, 175] on label at bounding box center [157, 178] width 38 height 14
click at [0, 0] on input "checkbox" at bounding box center [0, 0] width 0 height 0
drag, startPoint x: 267, startPoint y: 107, endPoint x: 205, endPoint y: 103, distance: 62.2
click at [205, 103] on input "squi" at bounding box center [285, 108] width 165 height 26
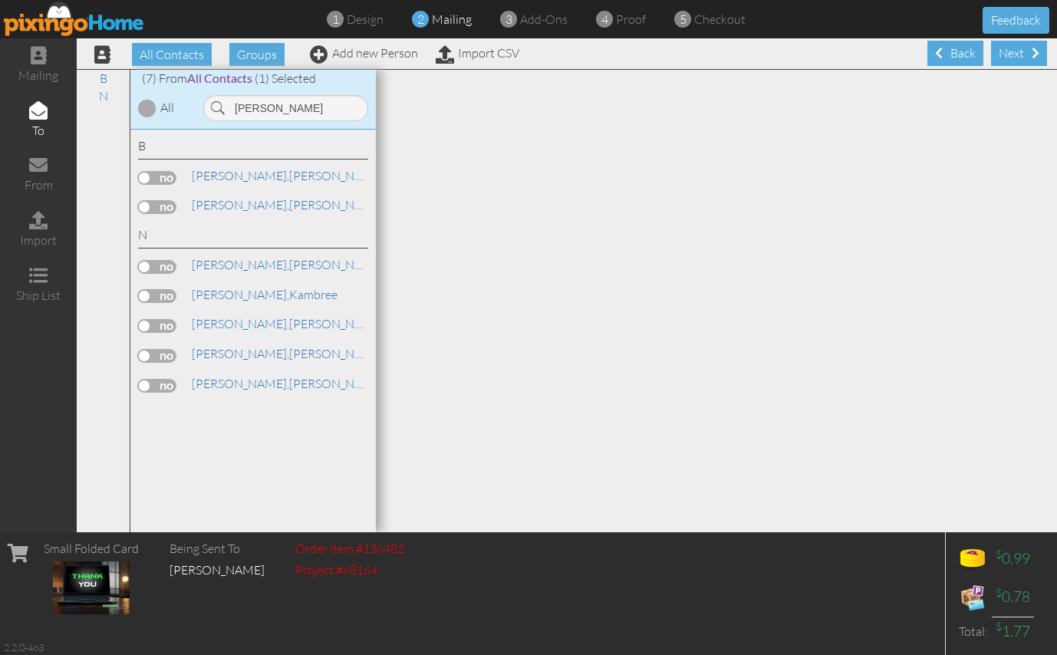
click at [169, 327] on label at bounding box center [157, 326] width 38 height 14
click at [0, 0] on input "checkbox" at bounding box center [0, 0] width 0 height 0
drag, startPoint x: 268, startPoint y: 112, endPoint x: 219, endPoint y: 108, distance: 49.2
click at [219, 108] on div "[PERSON_NAME]" at bounding box center [285, 108] width 165 height 26
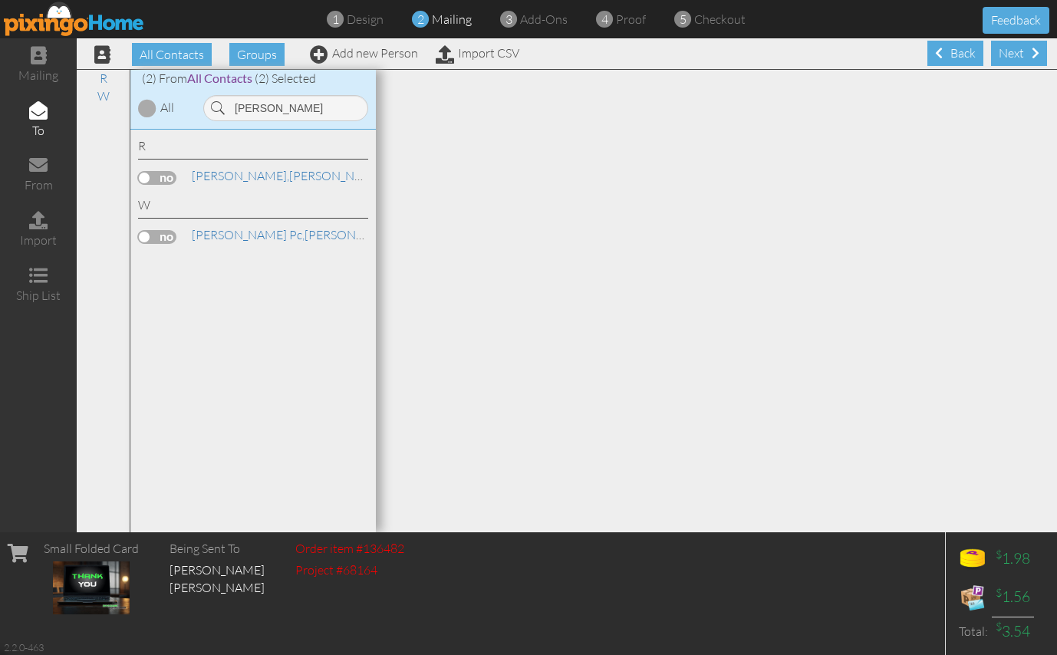
click at [156, 235] on label at bounding box center [157, 237] width 38 height 14
click at [0, 0] on input "checkbox" at bounding box center [0, 0] width 0 height 0
drag, startPoint x: 263, startPoint y: 109, endPoint x: 228, endPoint y: 105, distance: 35.5
click at [228, 105] on input "[PERSON_NAME]" at bounding box center [285, 108] width 165 height 26
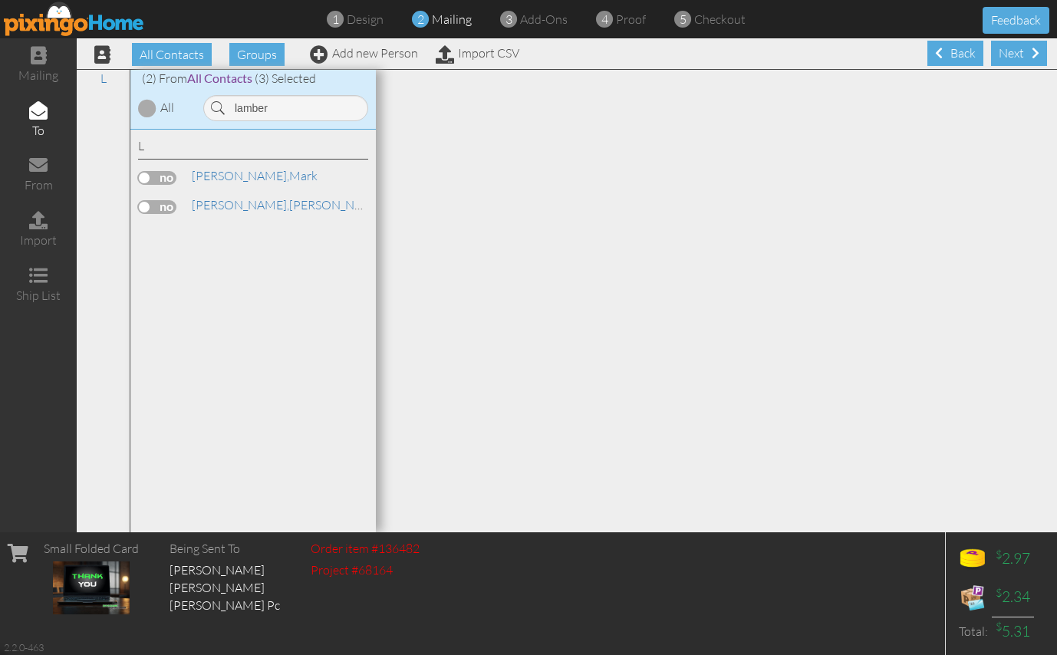
click at [157, 178] on label at bounding box center [157, 178] width 38 height 14
click at [0, 0] on input "checkbox" at bounding box center [0, 0] width 0 height 0
drag, startPoint x: 271, startPoint y: 109, endPoint x: 212, endPoint y: 107, distance: 59.1
click at [212, 107] on div "lamber" at bounding box center [285, 108] width 165 height 26
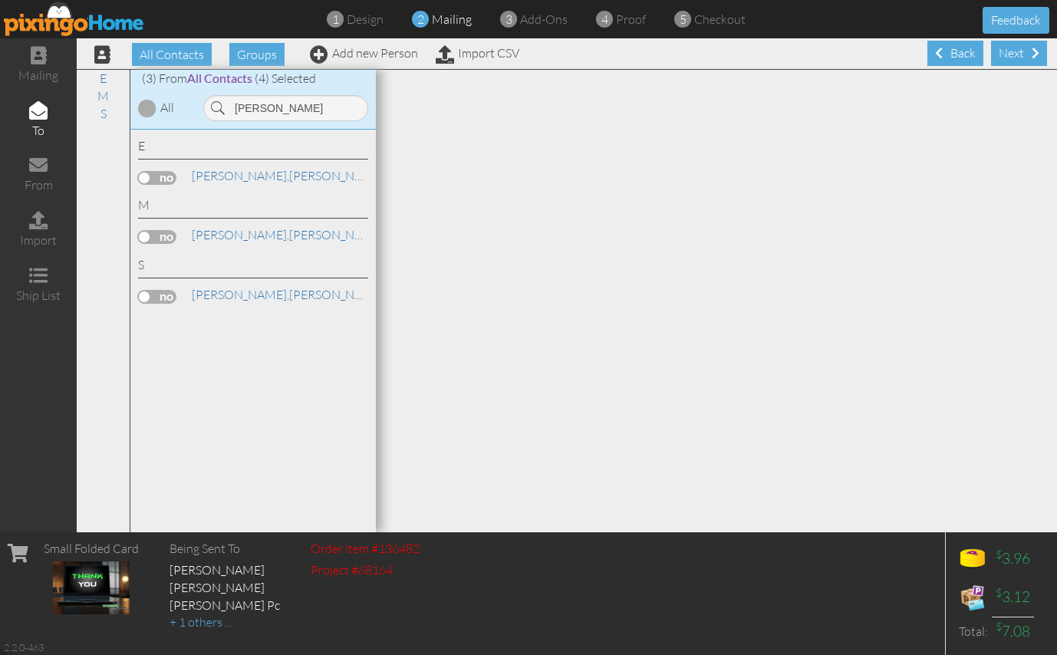
click at [165, 175] on label at bounding box center [157, 178] width 38 height 14
click at [0, 0] on input "checkbox" at bounding box center [0, 0] width 0 height 0
drag, startPoint x: 270, startPoint y: 112, endPoint x: 226, endPoint y: 108, distance: 43.9
click at [226, 108] on input "[PERSON_NAME]" at bounding box center [285, 108] width 165 height 26
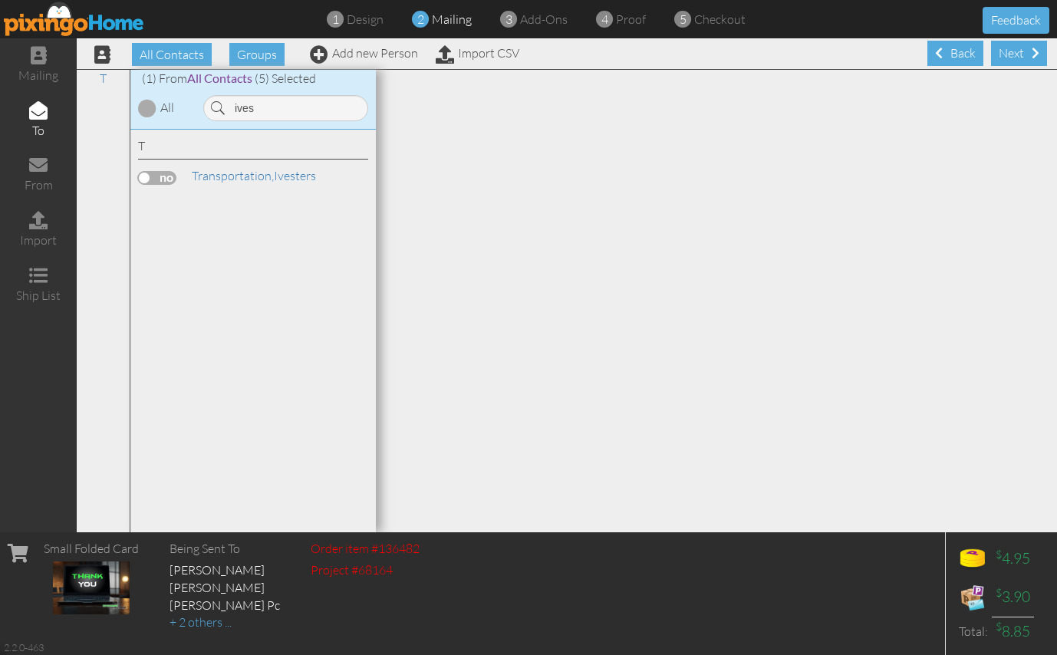
click at [163, 173] on label at bounding box center [157, 178] width 38 height 14
click at [0, 0] on input "checkbox" at bounding box center [0, 0] width 0 height 0
drag, startPoint x: 259, startPoint y: 110, endPoint x: 216, endPoint y: 108, distance: 43.0
click at [216, 108] on div "ives" at bounding box center [285, 108] width 165 height 26
click at [172, 176] on label at bounding box center [157, 178] width 38 height 14
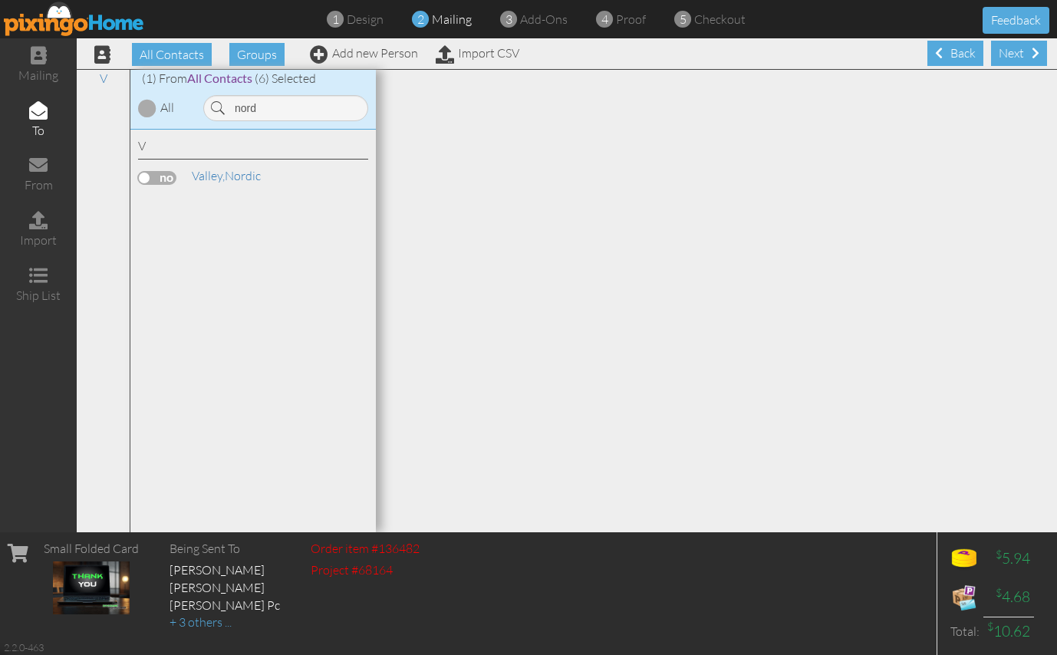
click at [0, 0] on input "checkbox" at bounding box center [0, 0] width 0 height 0
drag, startPoint x: 269, startPoint y: 108, endPoint x: 228, endPoint y: 107, distance: 41.4
click at [228, 107] on input "nord" at bounding box center [285, 108] width 165 height 26
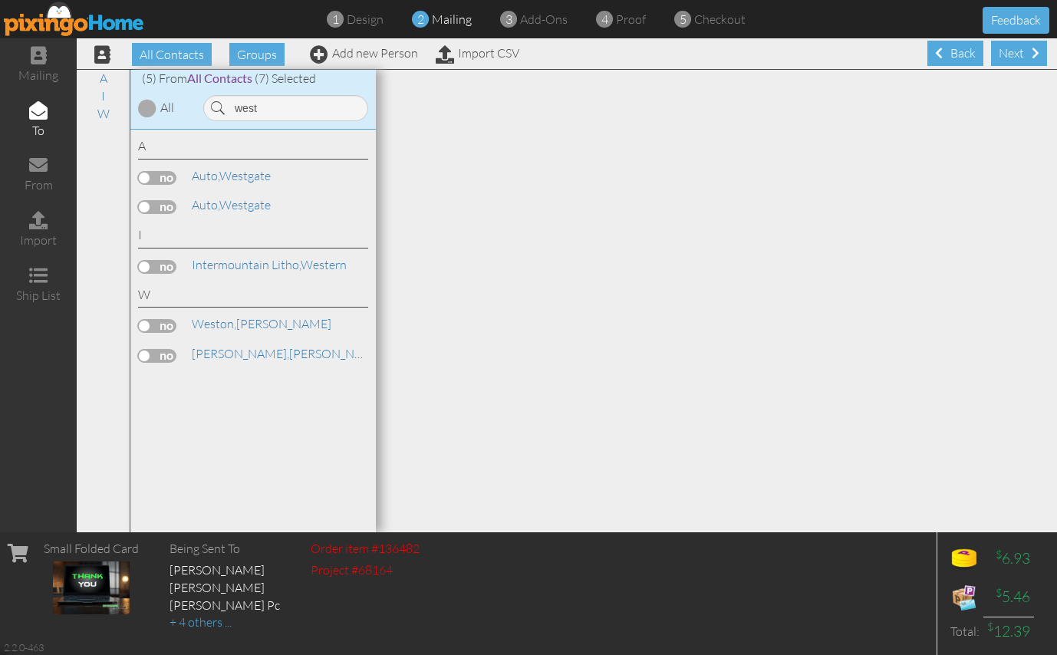
click at [164, 265] on label at bounding box center [157, 267] width 38 height 14
click at [0, 0] on input "checkbox" at bounding box center [0, 0] width 0 height 0
drag, startPoint x: 268, startPoint y: 110, endPoint x: 228, endPoint y: 107, distance: 39.2
click at [228, 107] on input "west" at bounding box center [285, 108] width 165 height 26
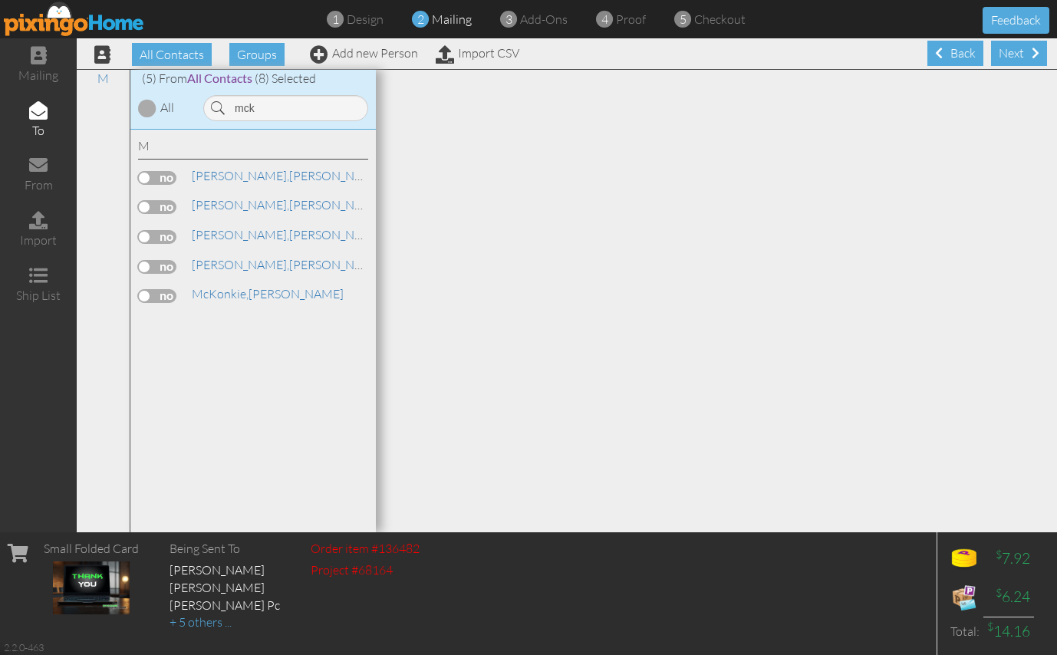
click at [166, 178] on label at bounding box center [157, 178] width 38 height 14
click at [0, 0] on input "checkbox" at bounding box center [0, 0] width 0 height 0
drag, startPoint x: 265, startPoint y: 110, endPoint x: 218, endPoint y: 106, distance: 46.9
click at [218, 106] on div "mck" at bounding box center [285, 108] width 165 height 26
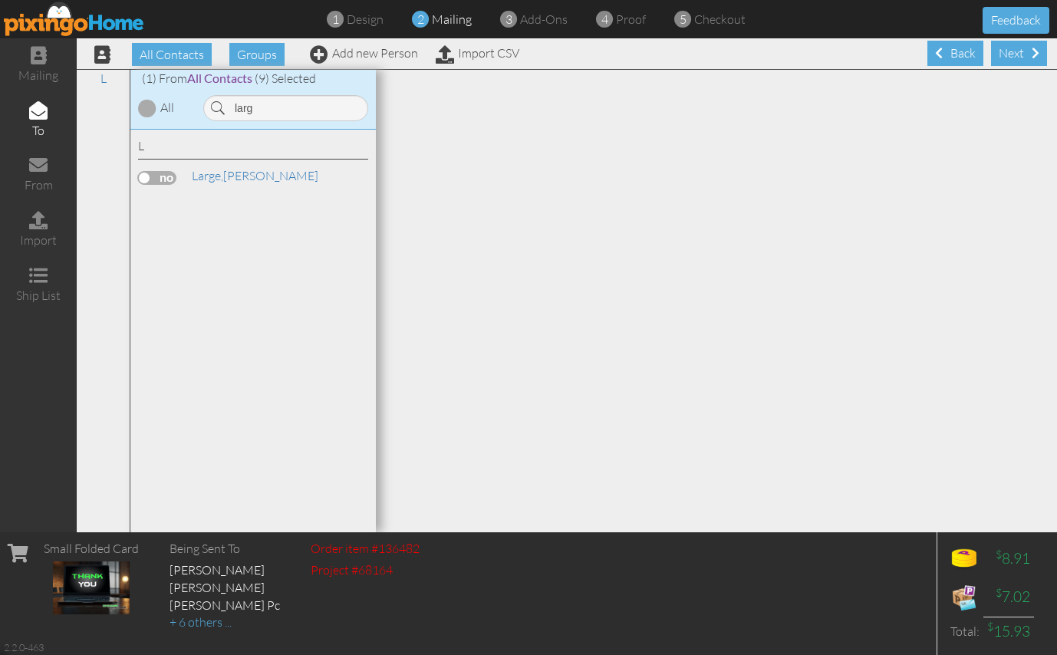
click at [160, 180] on label at bounding box center [157, 178] width 38 height 14
click at [0, 0] on input "checkbox" at bounding box center [0, 0] width 0 height 0
drag, startPoint x: 265, startPoint y: 108, endPoint x: 221, endPoint y: 108, distance: 44.5
click at [221, 108] on div "larg" at bounding box center [285, 108] width 165 height 26
click at [156, 178] on label at bounding box center [157, 178] width 38 height 14
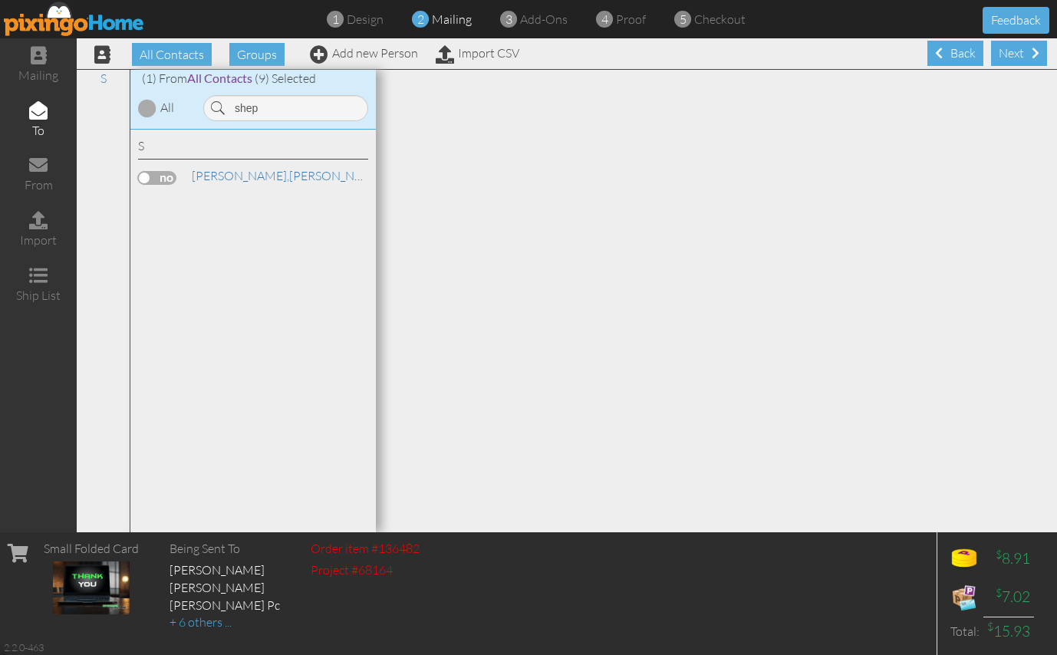
click at [0, 0] on input "checkbox" at bounding box center [0, 0] width 0 height 0
drag, startPoint x: 264, startPoint y: 109, endPoint x: 232, endPoint y: 107, distance: 31.5
click at [232, 107] on input "shep" at bounding box center [285, 108] width 165 height 26
click at [166, 179] on label at bounding box center [157, 178] width 38 height 14
click at [0, 0] on input "checkbox" at bounding box center [0, 0] width 0 height 0
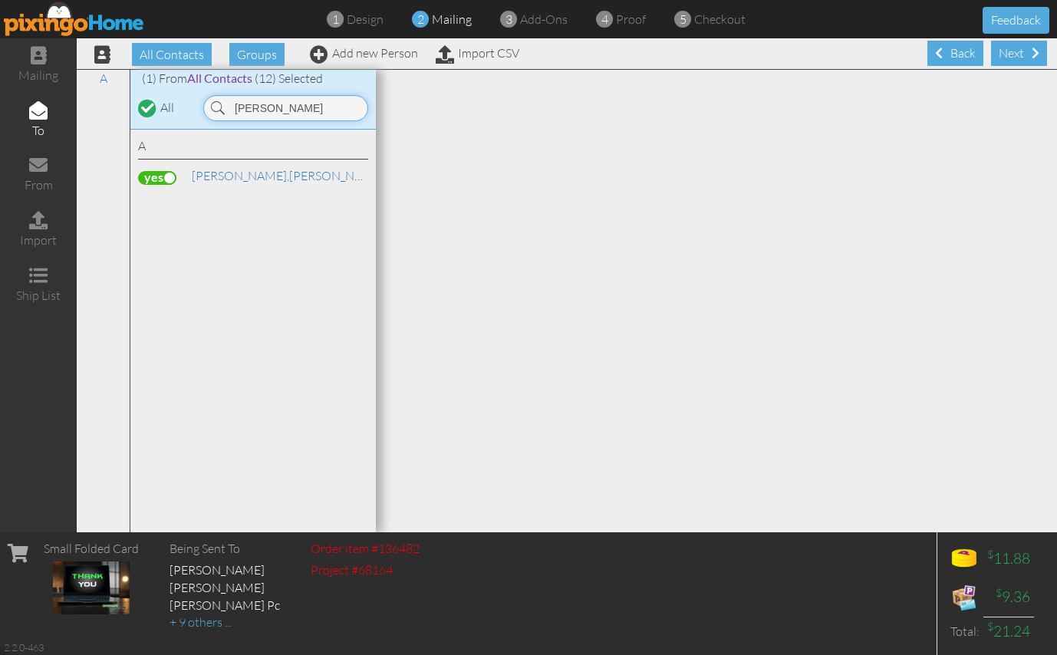
drag, startPoint x: 286, startPoint y: 104, endPoint x: 226, endPoint y: 101, distance: 59.9
click at [226, 101] on input "[PERSON_NAME]" at bounding box center [285, 108] width 165 height 26
click at [166, 202] on label at bounding box center [157, 207] width 38 height 14
click at [0, 0] on input "checkbox" at bounding box center [0, 0] width 0 height 0
drag, startPoint x: 261, startPoint y: 108, endPoint x: 221, endPoint y: 104, distance: 40.1
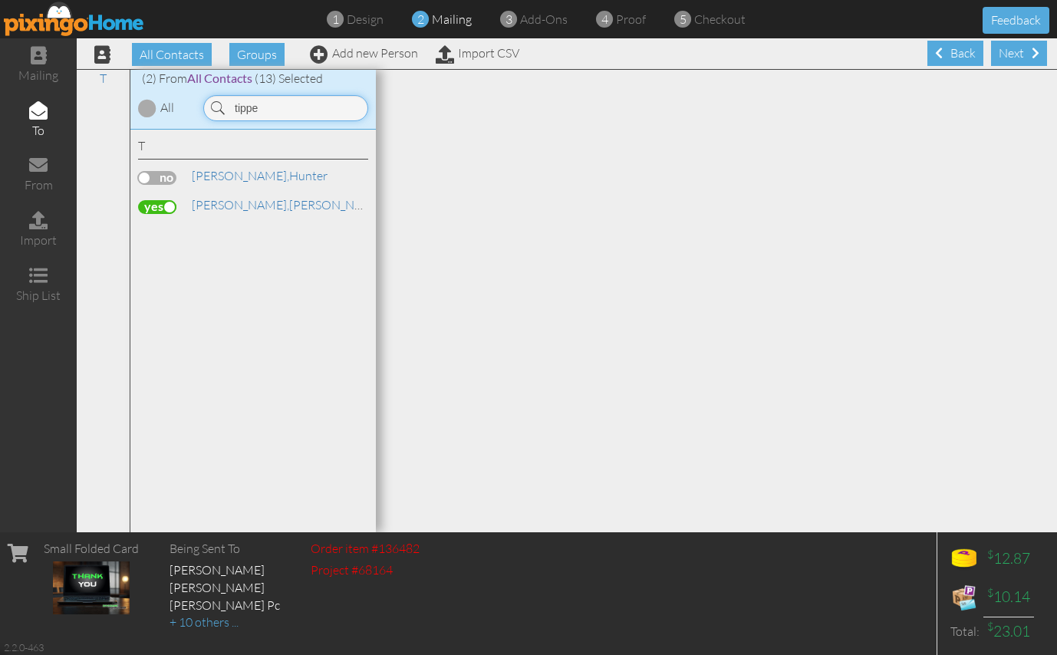
click at [221, 104] on div "tippe" at bounding box center [285, 108] width 165 height 26
click at [170, 176] on label at bounding box center [157, 178] width 38 height 14
click at [0, 0] on input "checkbox" at bounding box center [0, 0] width 0 height 0
drag, startPoint x: 267, startPoint y: 110, endPoint x: 218, endPoint y: 106, distance: 49.3
click at [218, 106] on div "[PERSON_NAME]" at bounding box center [285, 108] width 165 height 26
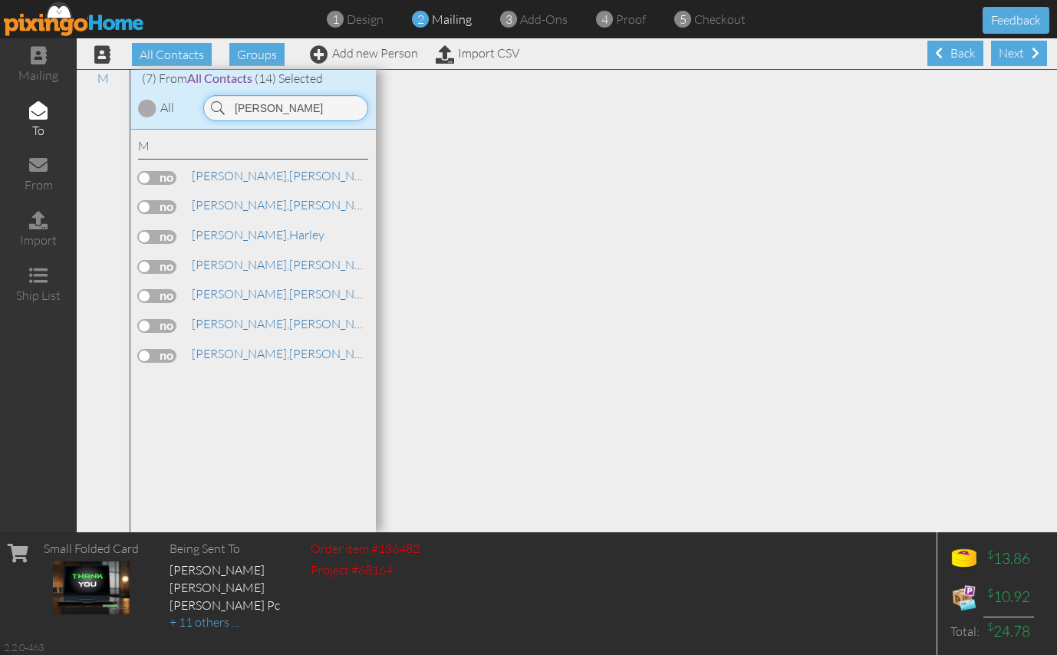
drag, startPoint x: 263, startPoint y: 107, endPoint x: 222, endPoint y: 104, distance: 41.5
click at [222, 104] on div "[PERSON_NAME]" at bounding box center [285, 108] width 165 height 26
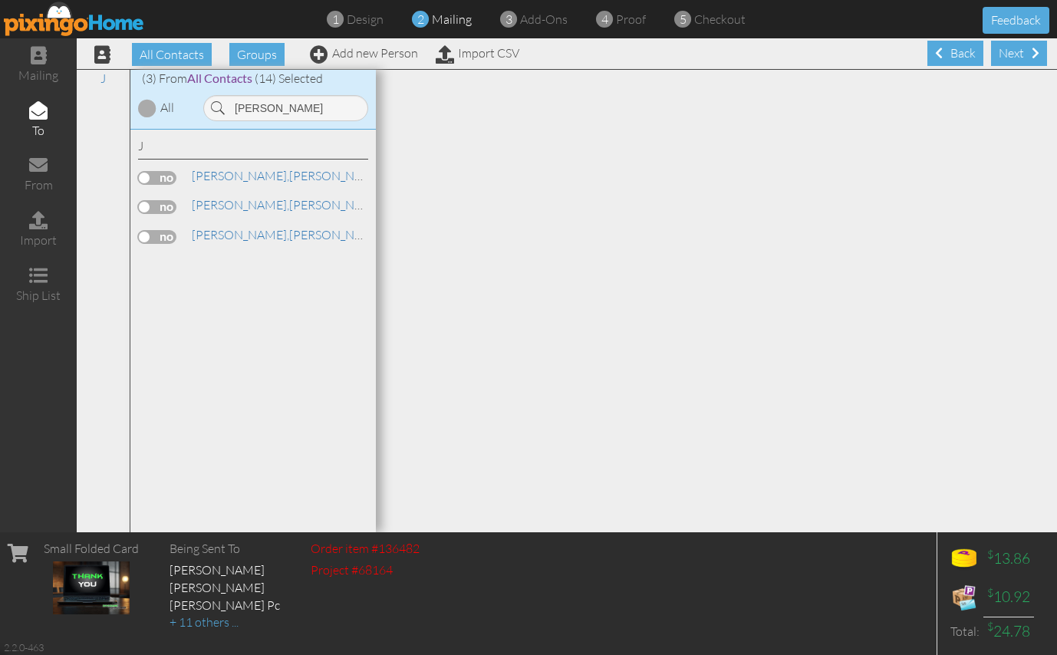
click at [153, 237] on label at bounding box center [157, 237] width 38 height 14
click at [0, 0] on input "checkbox" at bounding box center [0, 0] width 0 height 0
drag, startPoint x: 275, startPoint y: 109, endPoint x: 210, endPoint y: 104, distance: 65.4
click at [210, 104] on input "[PERSON_NAME]" at bounding box center [285, 108] width 165 height 26
click at [160, 206] on label at bounding box center [157, 207] width 38 height 14
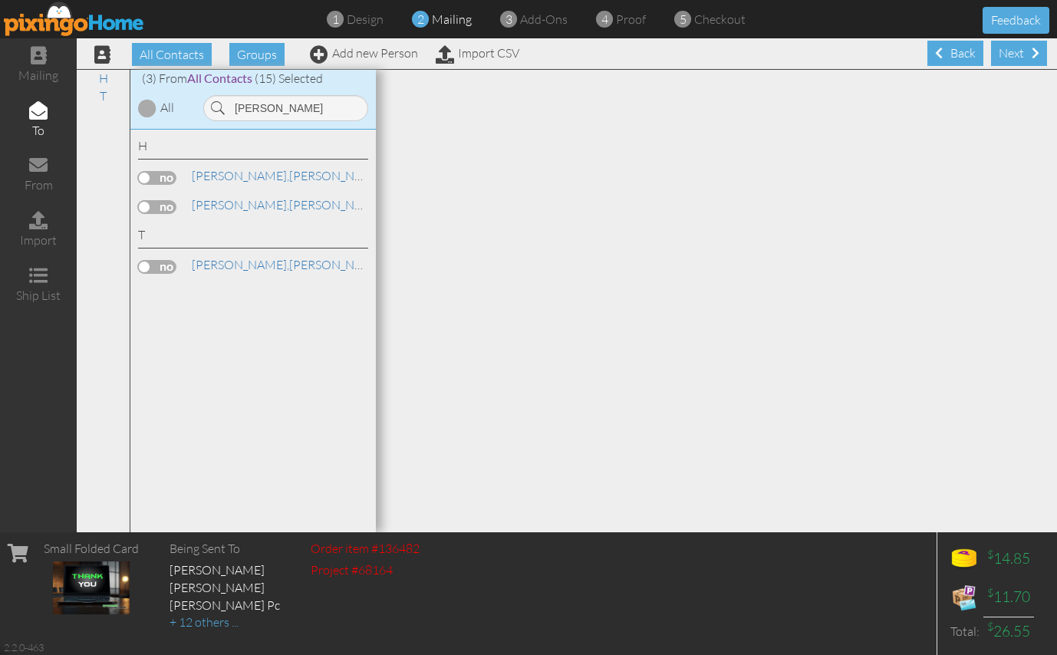
click at [0, 0] on input "checkbox" at bounding box center [0, 0] width 0 height 0
drag, startPoint x: 266, startPoint y: 107, endPoint x: 220, endPoint y: 104, distance: 46.1
click at [220, 104] on div "[PERSON_NAME]" at bounding box center [285, 108] width 165 height 26
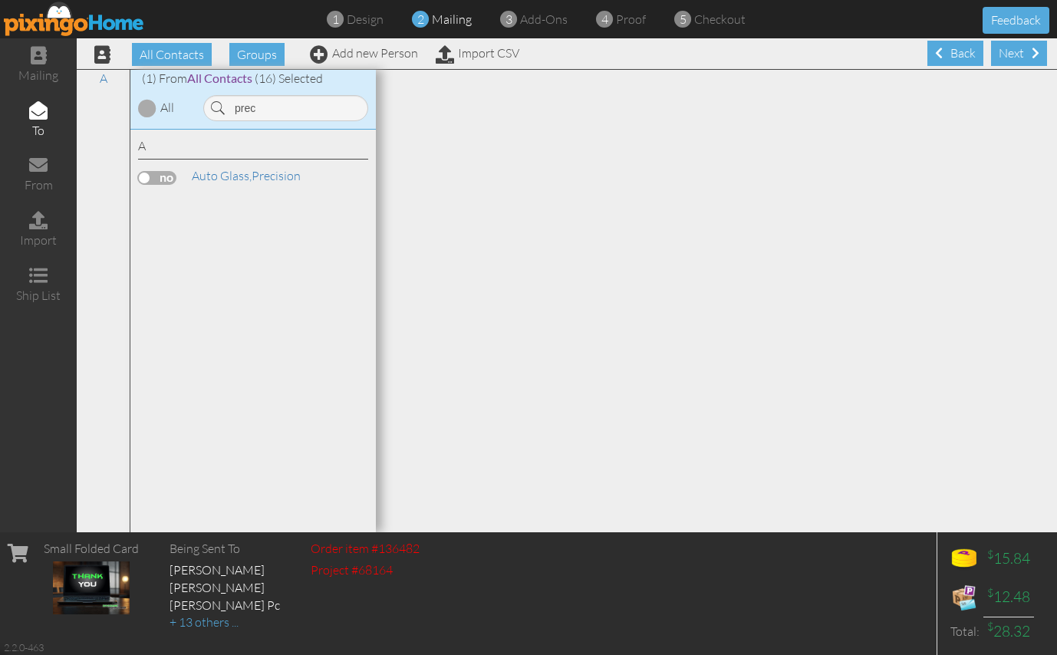
click at [167, 180] on label at bounding box center [157, 178] width 38 height 14
click at [0, 0] on input "checkbox" at bounding box center [0, 0] width 0 height 0
drag, startPoint x: 263, startPoint y: 112, endPoint x: 216, endPoint y: 108, distance: 46.9
click at [216, 108] on div "prec" at bounding box center [285, 108] width 165 height 26
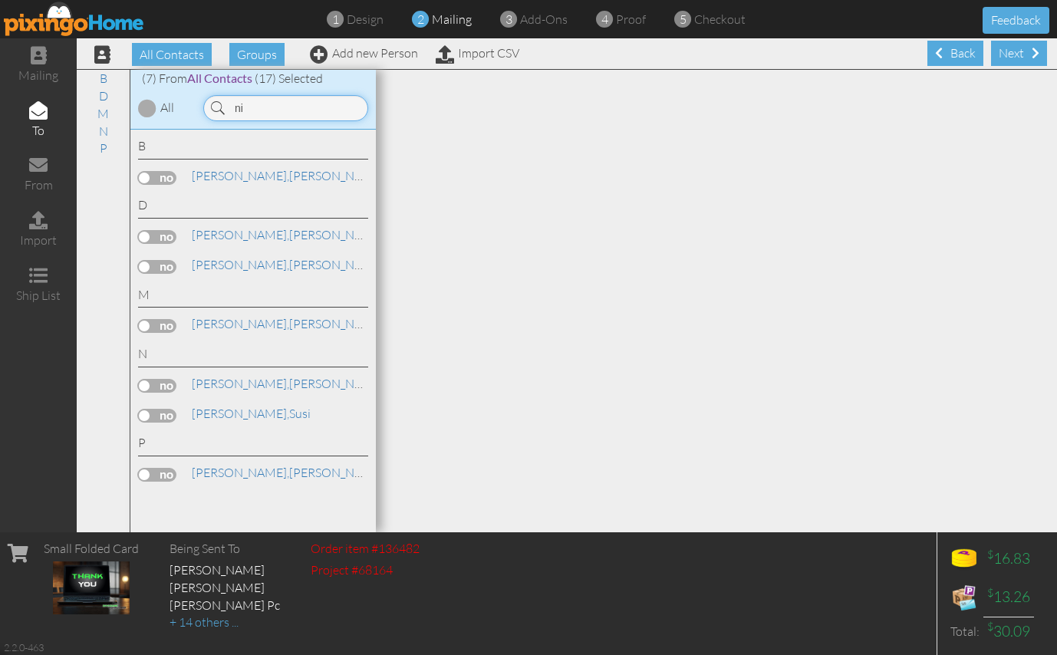
type input "n"
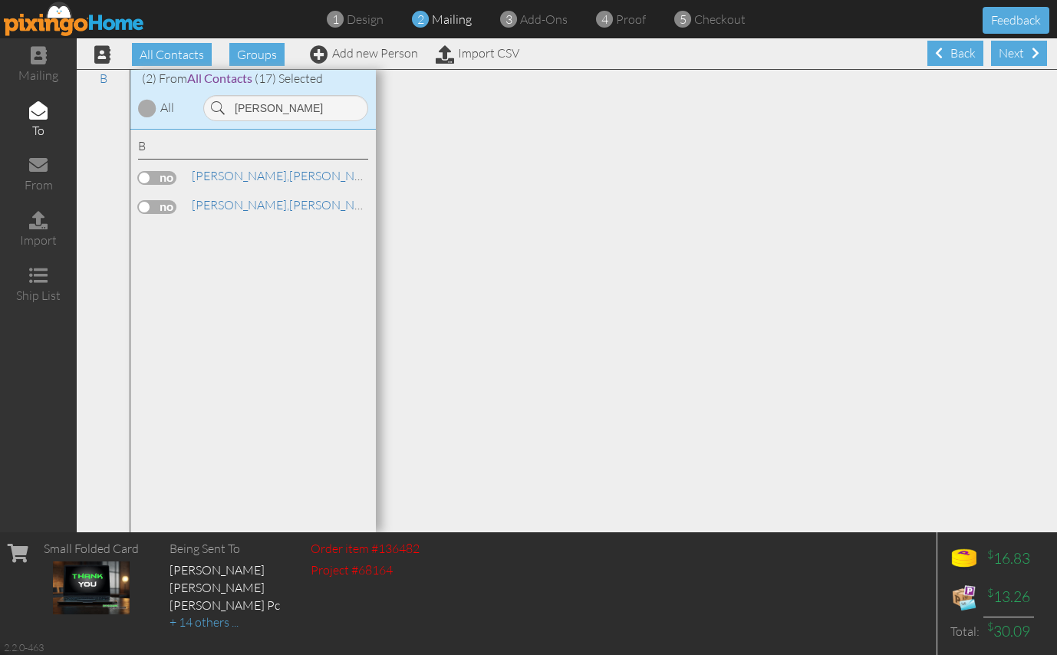
click at [154, 178] on label at bounding box center [157, 178] width 38 height 14
click at [0, 0] on input "checkbox" at bounding box center [0, 0] width 0 height 0
drag, startPoint x: 271, startPoint y: 110, endPoint x: 209, endPoint y: 108, distance: 61.4
click at [209, 108] on input "[PERSON_NAME]" at bounding box center [285, 108] width 165 height 26
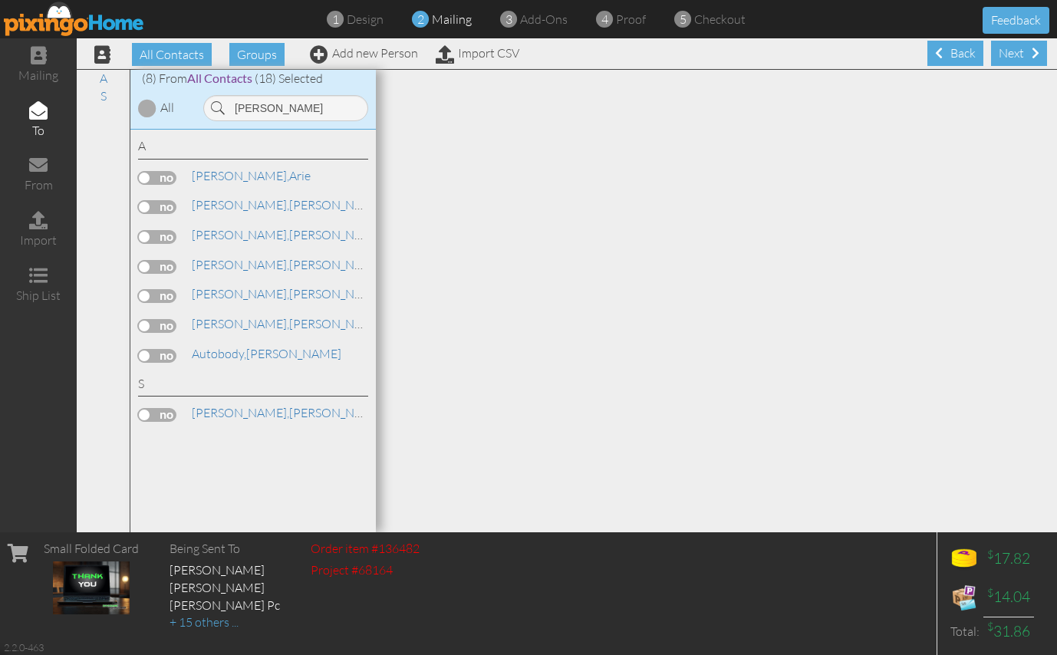
click at [157, 179] on label at bounding box center [157, 178] width 38 height 14
click at [0, 0] on input "checkbox" at bounding box center [0, 0] width 0 height 0
drag, startPoint x: 288, startPoint y: 106, endPoint x: 228, endPoint y: 99, distance: 59.4
click at [228, 99] on input "[PERSON_NAME]" at bounding box center [285, 108] width 165 height 26
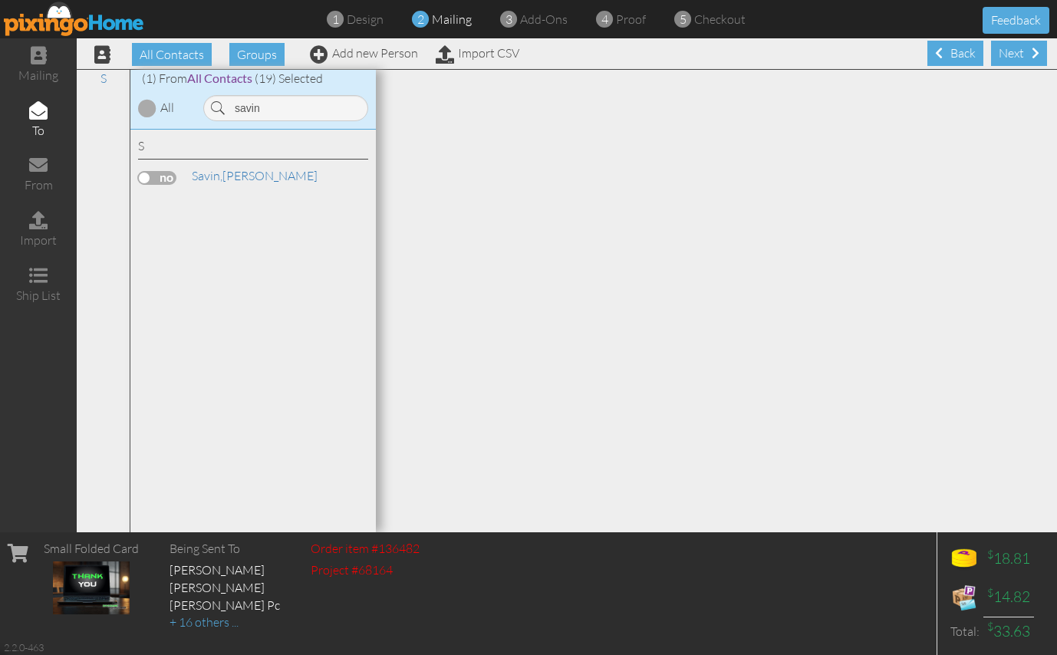
click at [172, 176] on label at bounding box center [157, 178] width 38 height 14
click at [0, 0] on input "checkbox" at bounding box center [0, 0] width 0 height 0
drag, startPoint x: 268, startPoint y: 106, endPoint x: 231, endPoint y: 104, distance: 36.8
click at [231, 104] on input "savin" at bounding box center [285, 108] width 165 height 26
click at [156, 179] on label at bounding box center [157, 178] width 38 height 14
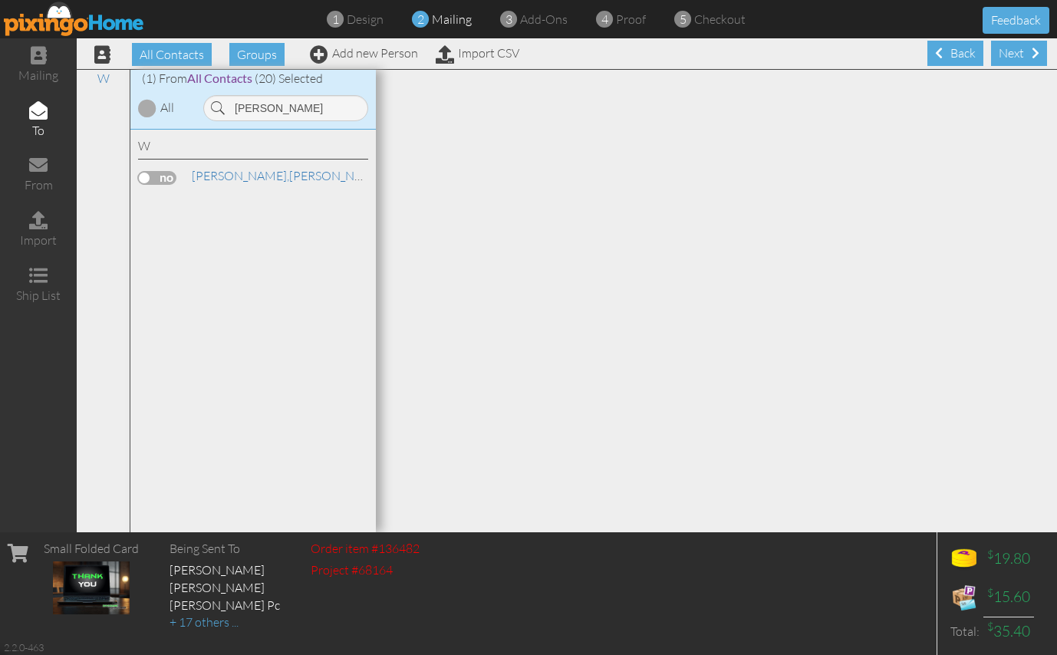
click at [0, 0] on input "checkbox" at bounding box center [0, 0] width 0 height 0
drag, startPoint x: 287, startPoint y: 111, endPoint x: 227, endPoint y: 109, distance: 59.8
click at [227, 109] on input "[PERSON_NAME]" at bounding box center [285, 108] width 165 height 26
click at [166, 182] on label at bounding box center [157, 178] width 38 height 14
click at [0, 0] on input "checkbox" at bounding box center [0, 0] width 0 height 0
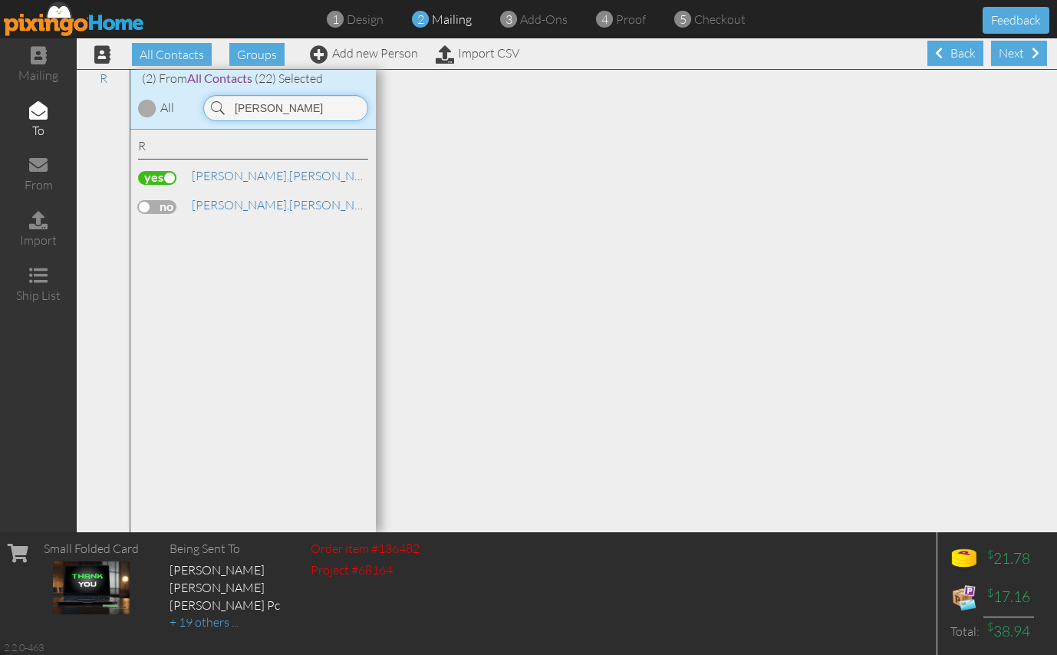
drag, startPoint x: 275, startPoint y: 109, endPoint x: 223, endPoint y: 102, distance: 52.6
click at [223, 102] on div "[PERSON_NAME]" at bounding box center [285, 108] width 165 height 26
type input "[PERSON_NAME]"
click at [160, 173] on label at bounding box center [157, 178] width 38 height 14
click at [0, 0] on input "checkbox" at bounding box center [0, 0] width 0 height 0
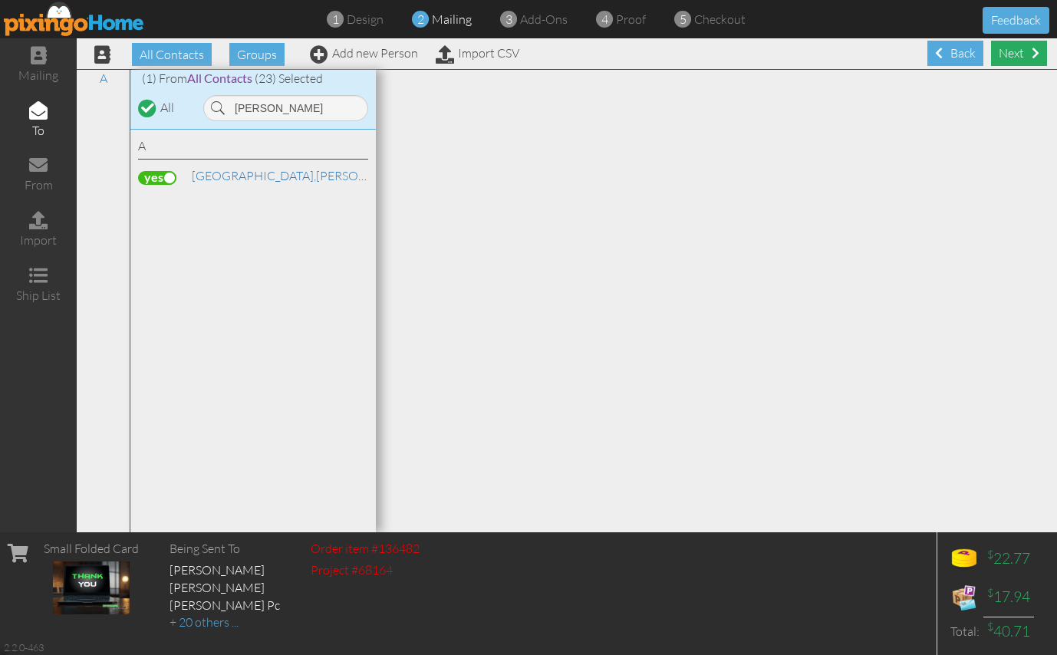
click at [997, 48] on div "Next" at bounding box center [1019, 53] width 56 height 25
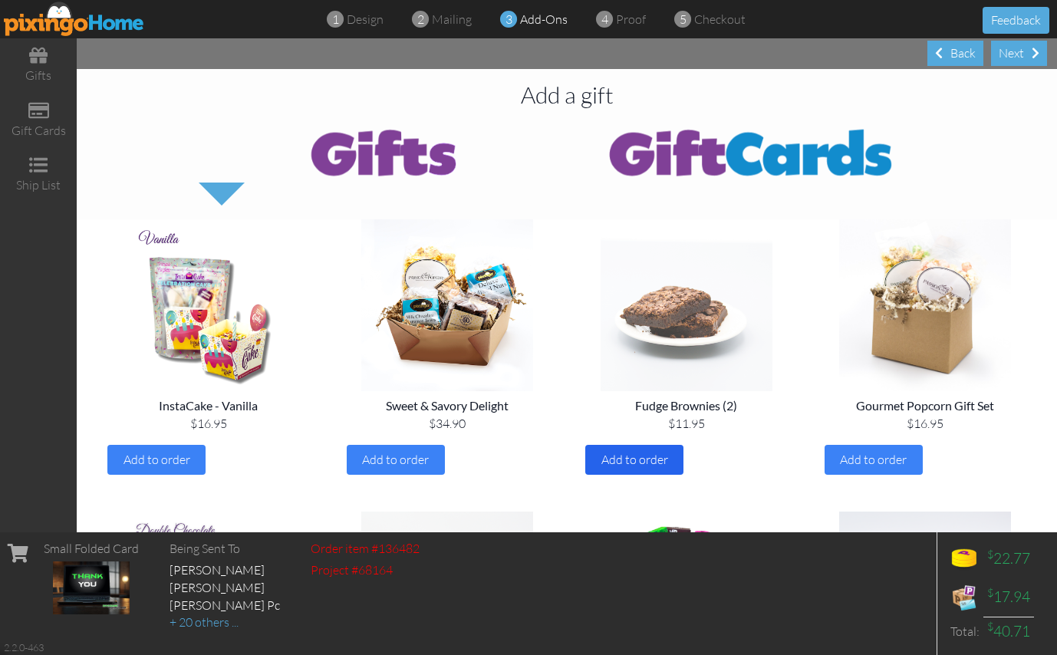
click at [629, 455] on span "Add to order" at bounding box center [634, 459] width 67 height 15
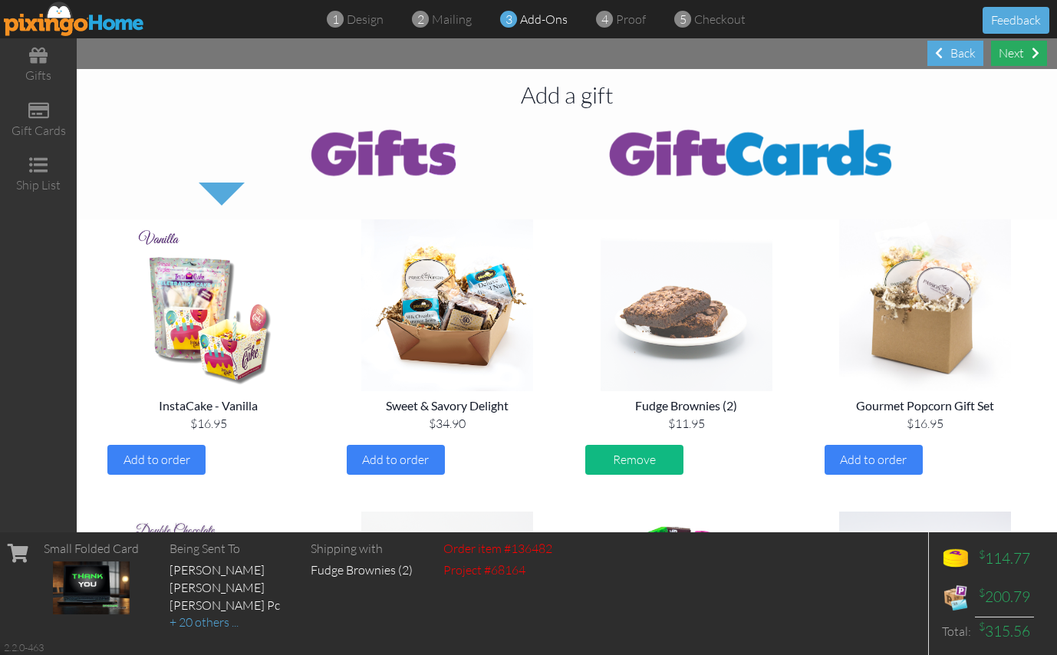
click at [1017, 55] on div "Next" at bounding box center [1019, 53] width 56 height 25
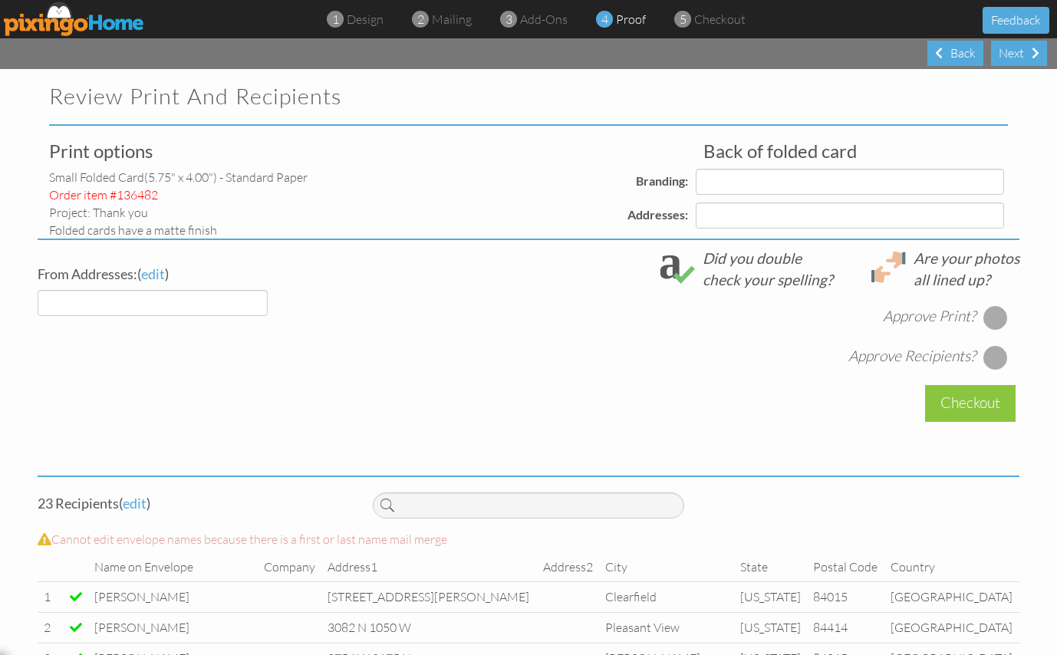
select select "object:52577"
select select "object:52581"
select select "object:52582"
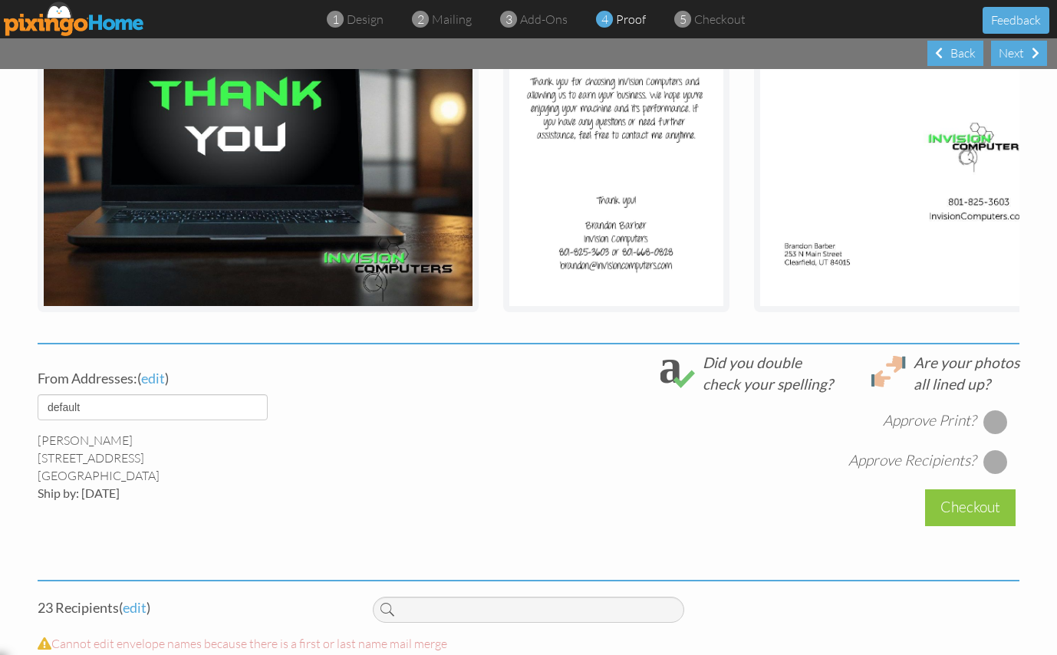
scroll to position [307, 0]
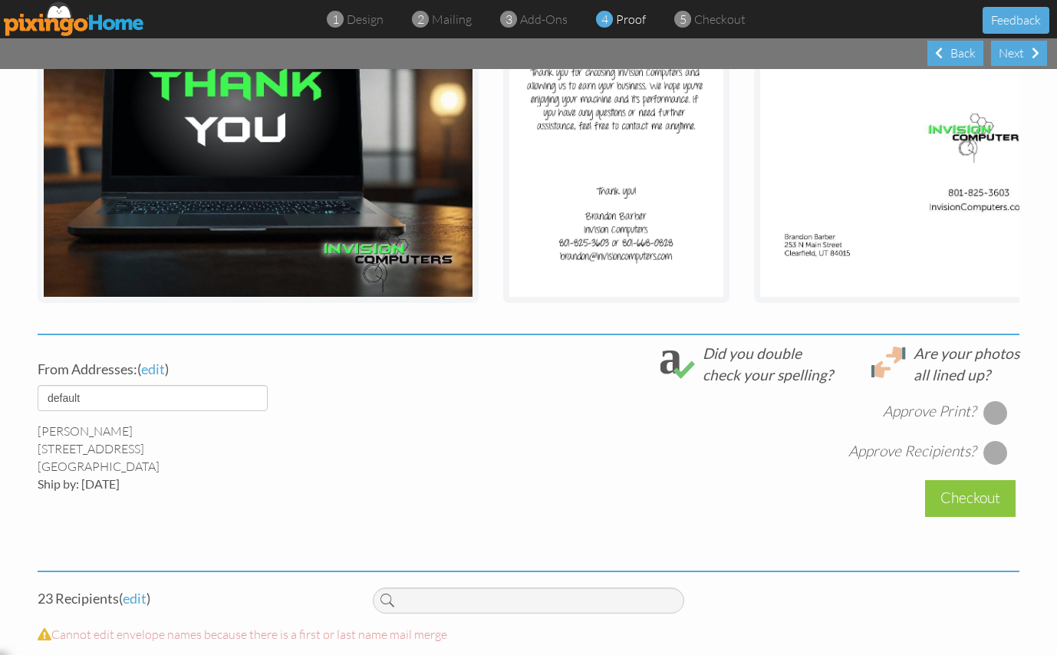
click at [984, 424] on div at bounding box center [995, 412] width 25 height 25
click at [990, 464] on div at bounding box center [995, 452] width 25 height 25
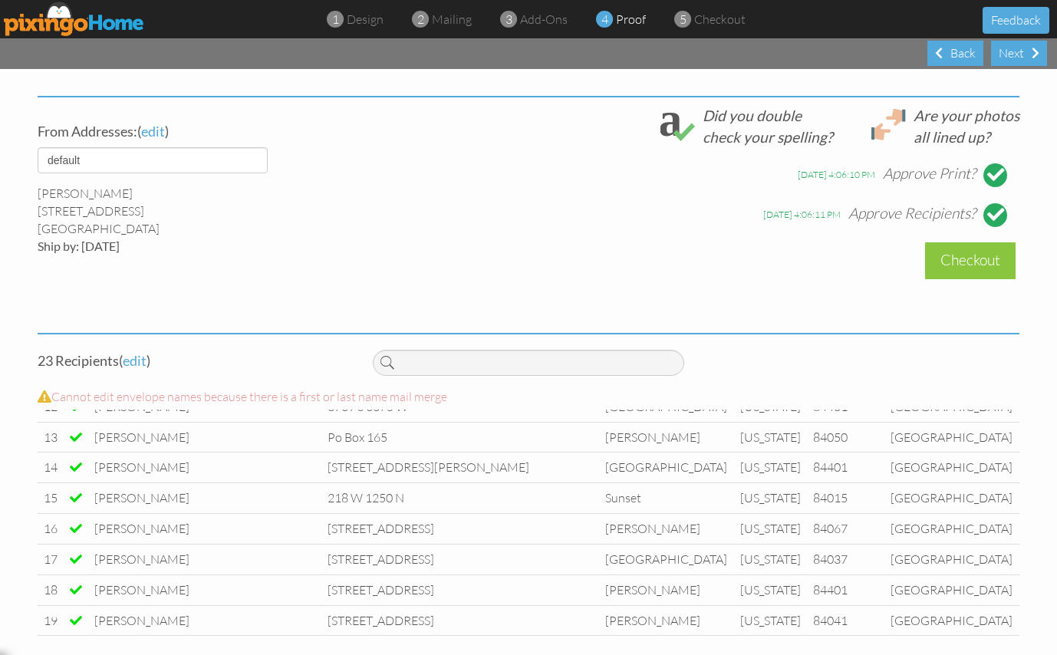
scroll to position [518, 0]
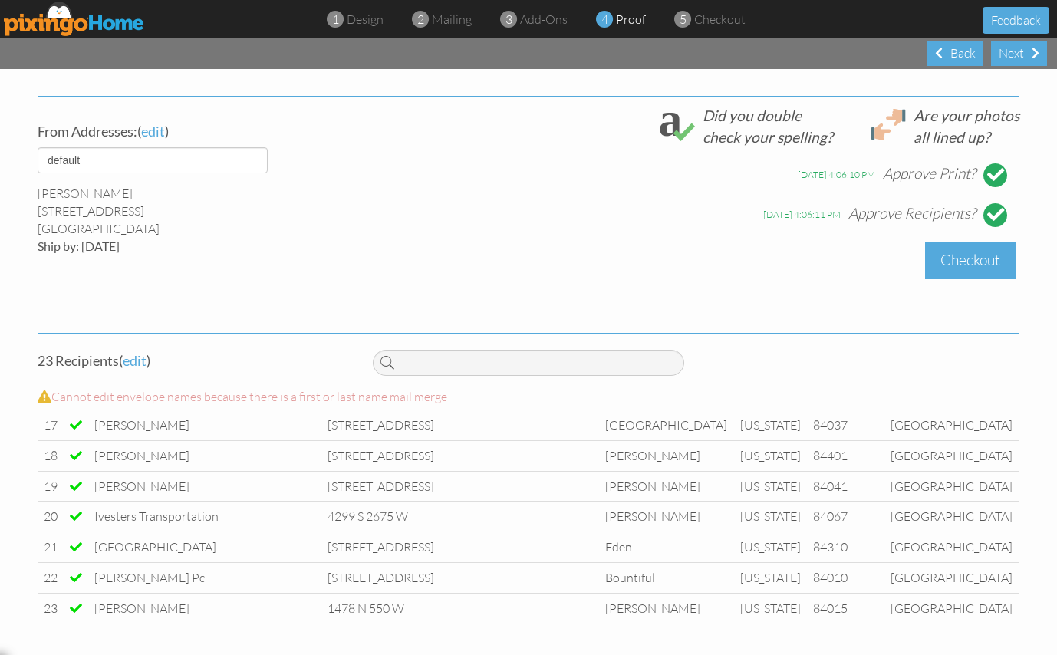
click at [938, 264] on div "Checkout" at bounding box center [970, 260] width 90 height 36
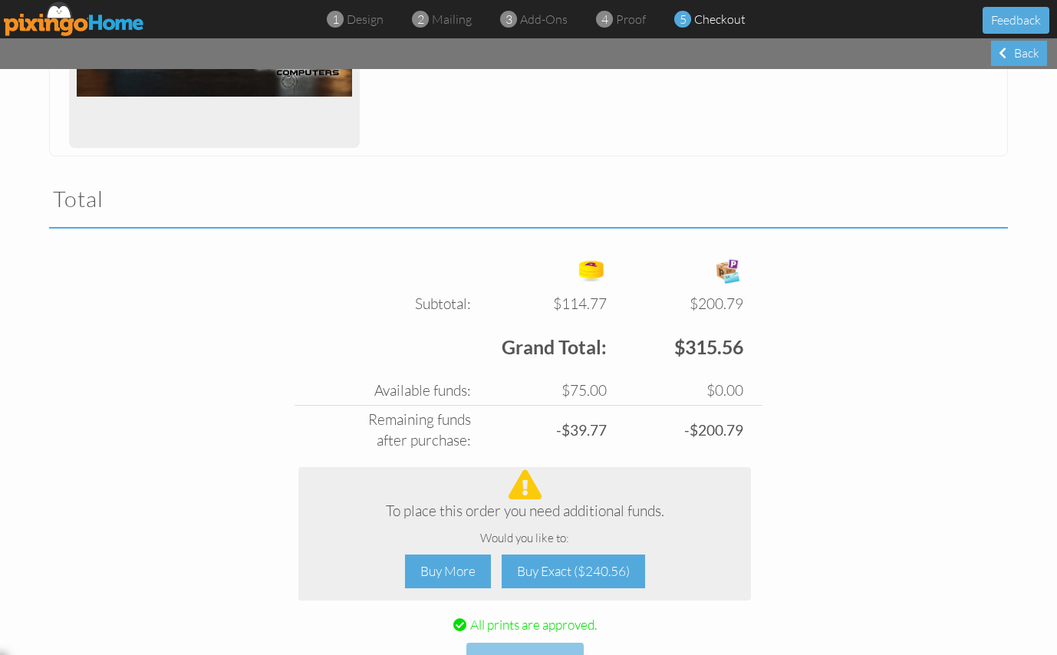
scroll to position [460, 0]
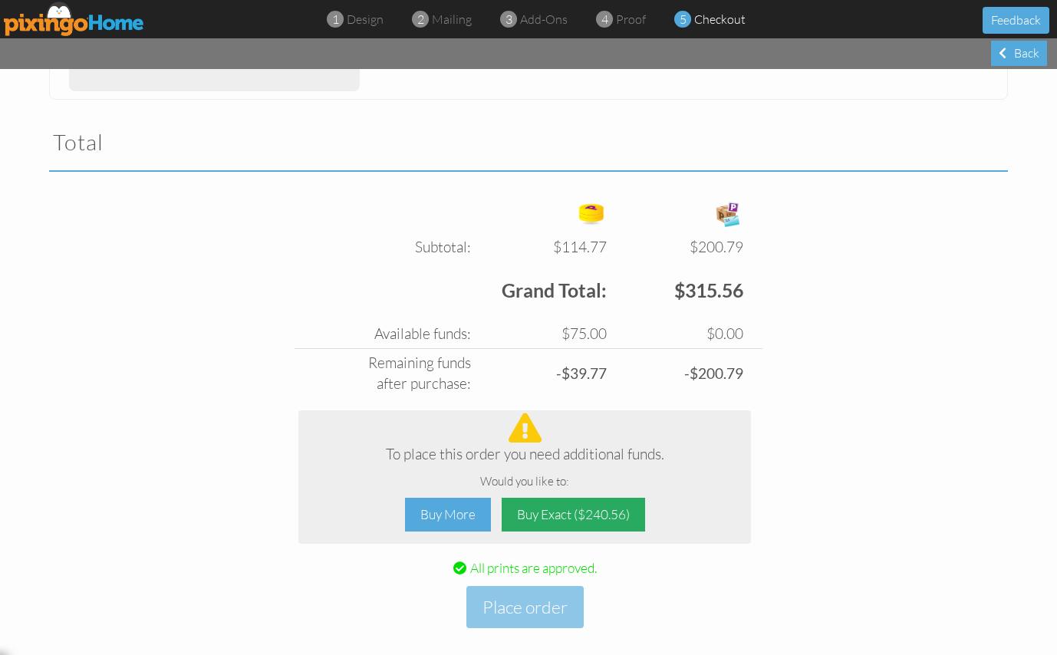
click at [539, 508] on div "Buy Exact ($240.56)" at bounding box center [572, 515] width 143 height 35
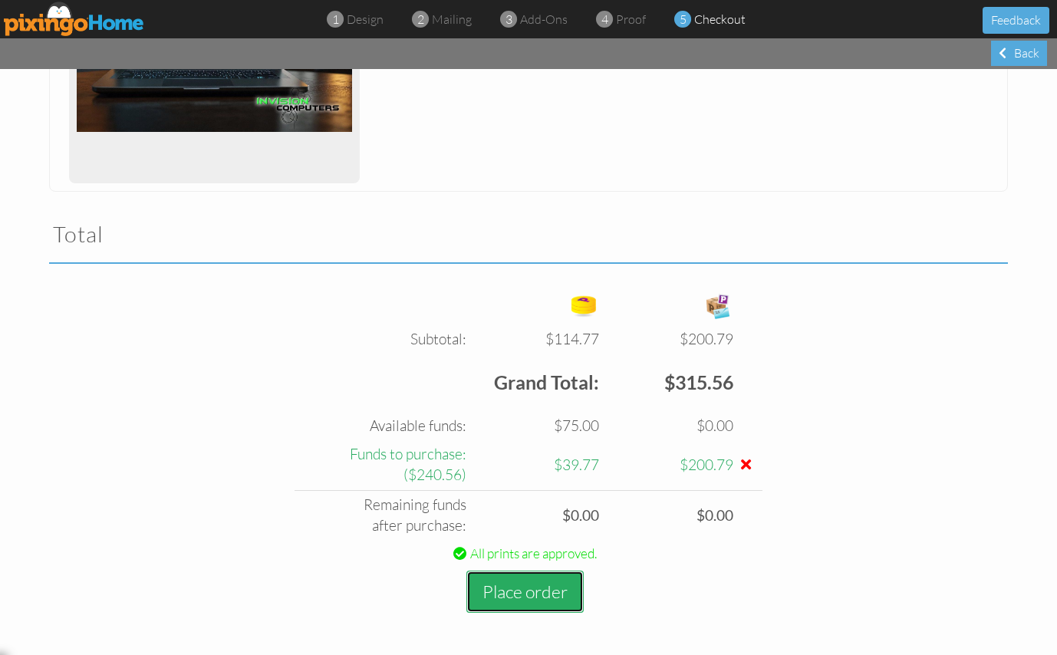
click at [495, 585] on button "Place order" at bounding box center [524, 591] width 117 height 42
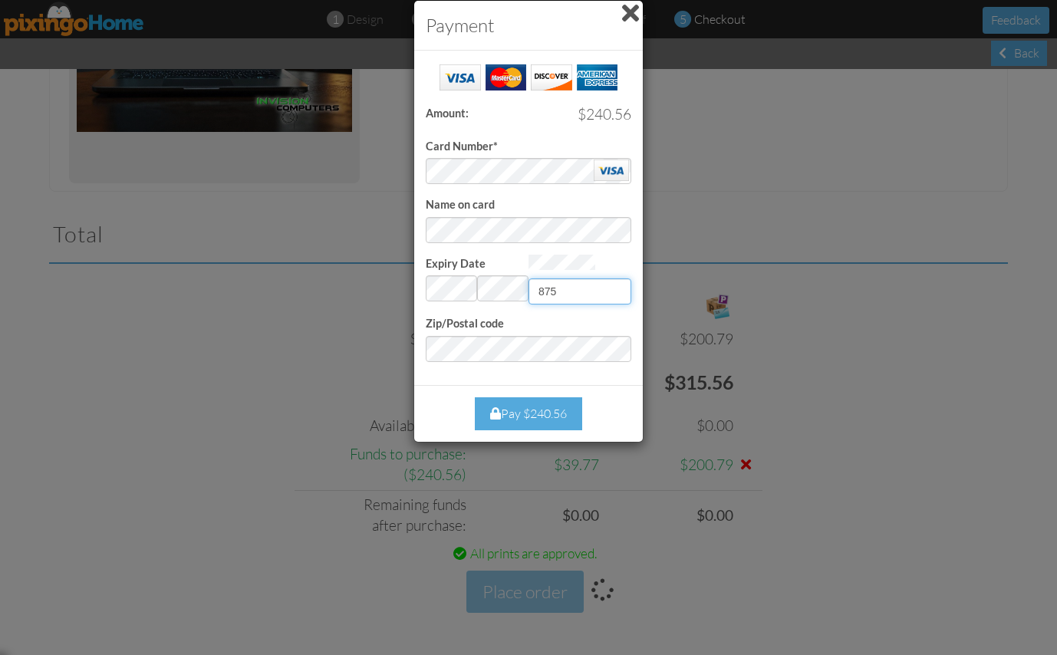
type input "875"
click at [547, 418] on div "Pay $240.56" at bounding box center [528, 413] width 107 height 33
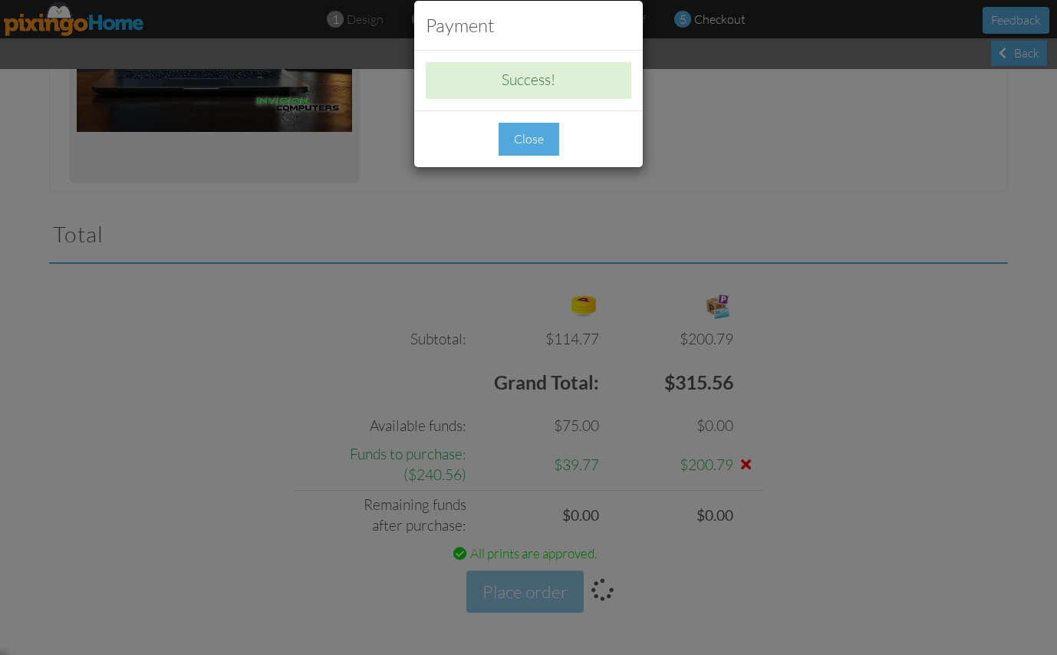
click at [536, 140] on div "Close" at bounding box center [528, 139] width 61 height 33
